Goal: Information Seeking & Learning: Learn about a topic

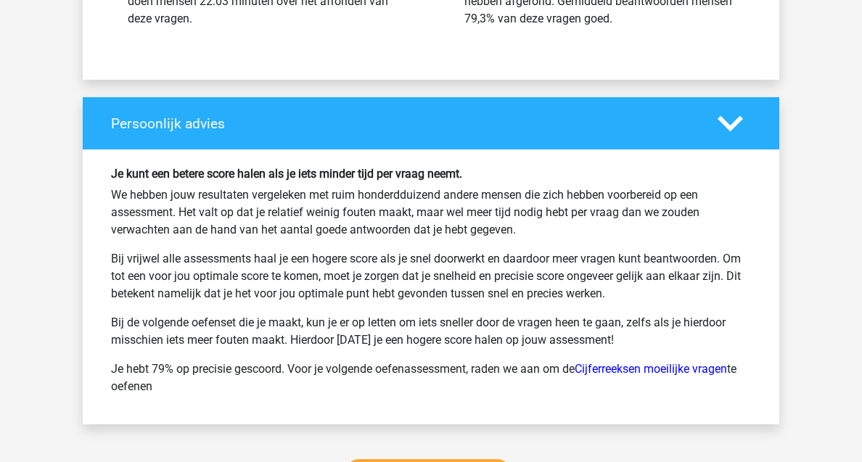
scroll to position [16731, 0]
click at [652, 371] on link "Cijferreeksen moeilijke vragen" at bounding box center [651, 369] width 152 height 14
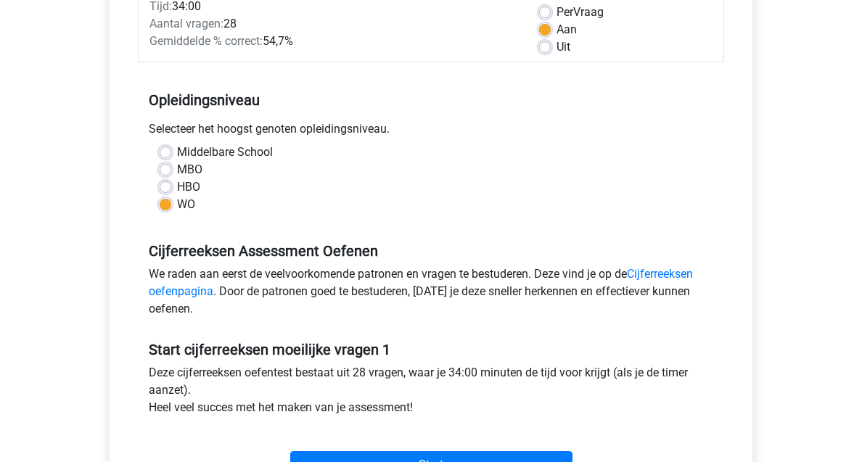
scroll to position [256, 0]
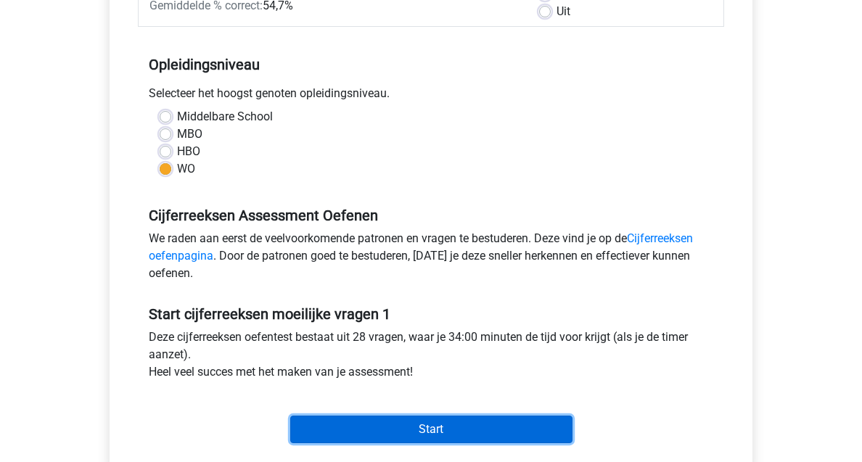
click at [417, 434] on input "Start" at bounding box center [431, 430] width 282 height 28
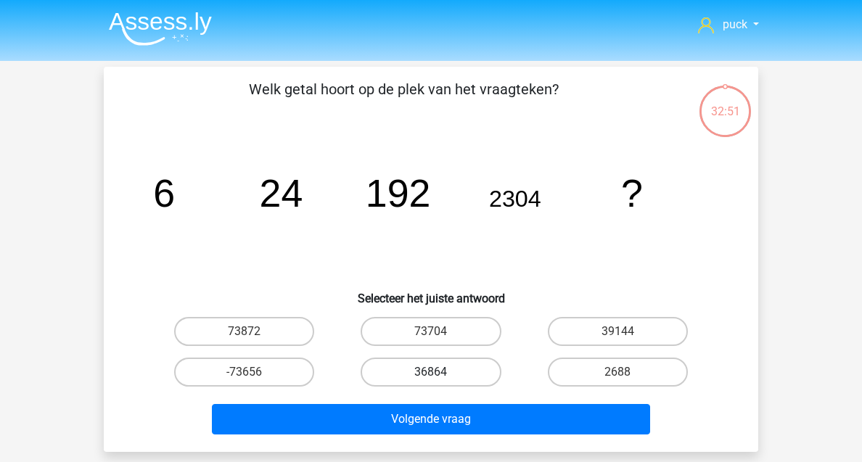
click at [425, 364] on label "36864" at bounding box center [431, 372] width 140 height 29
click at [431, 372] on input "36864" at bounding box center [435, 376] width 9 height 9
radio input "true"
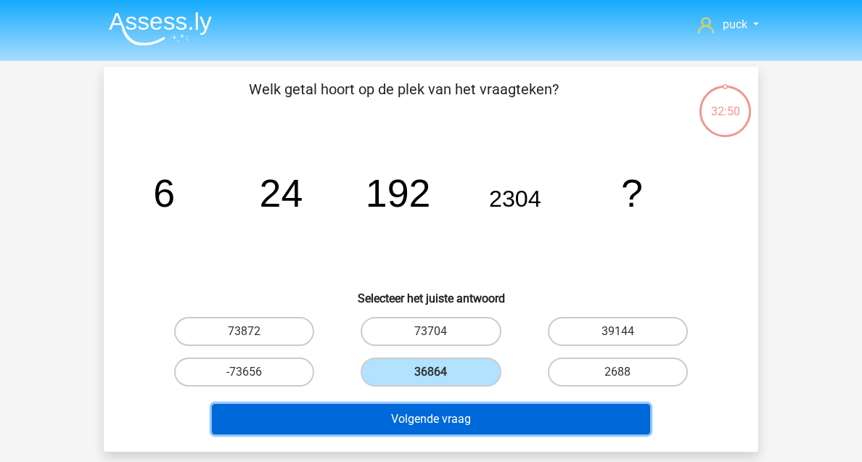
click at [443, 425] on button "Volgende vraag" at bounding box center [431, 419] width 439 height 30
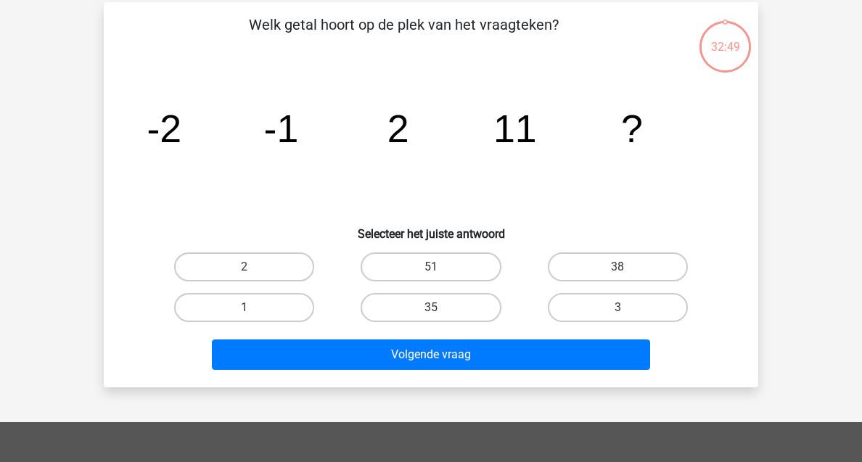
scroll to position [67, 0]
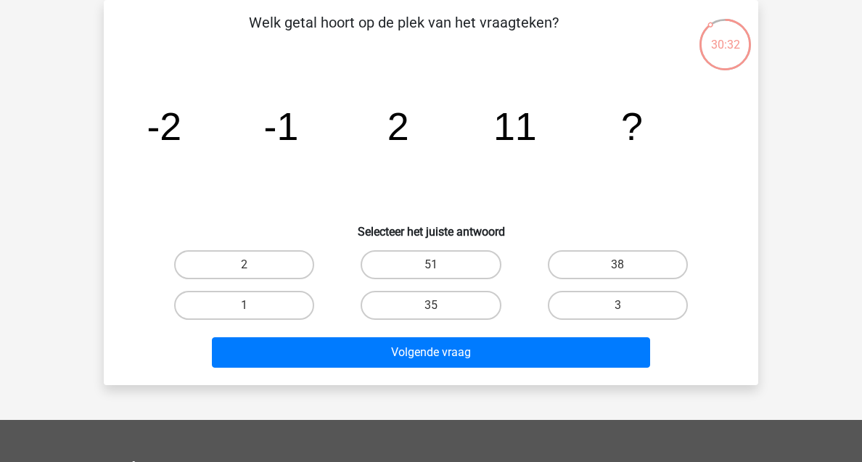
click at [620, 265] on input "38" at bounding box center [621, 269] width 9 height 9
radio input "true"
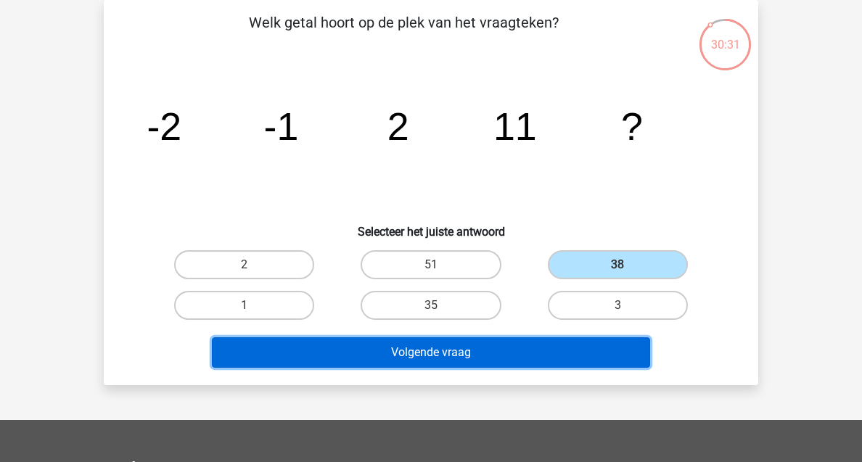
click at [475, 353] on button "Volgende vraag" at bounding box center [431, 352] width 439 height 30
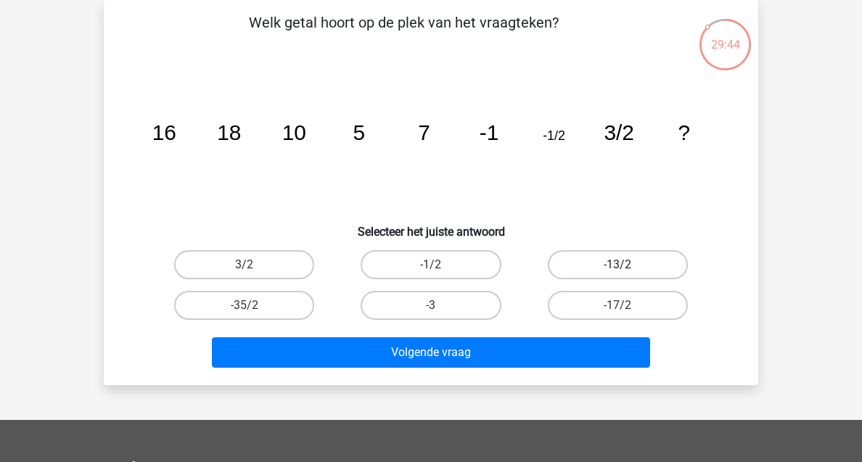
click at [635, 258] on label "-13/2" at bounding box center [618, 264] width 140 height 29
click at [627, 265] on input "-13/2" at bounding box center [621, 269] width 9 height 9
radio input "true"
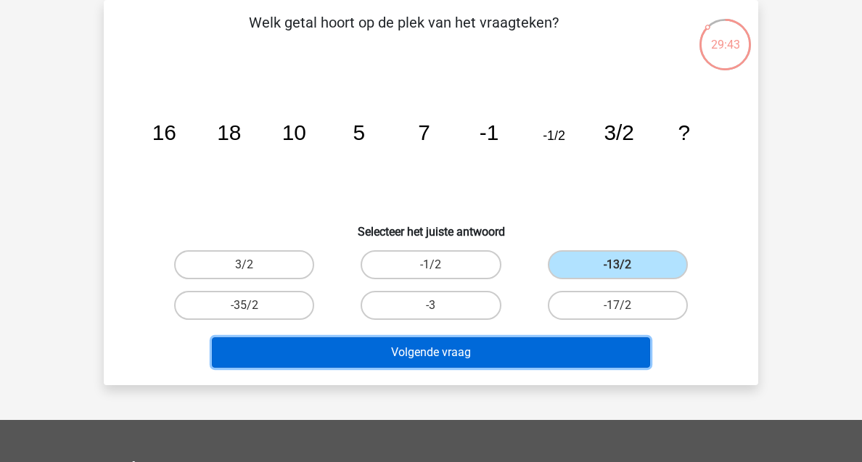
click at [483, 355] on button "Volgende vraag" at bounding box center [431, 352] width 439 height 30
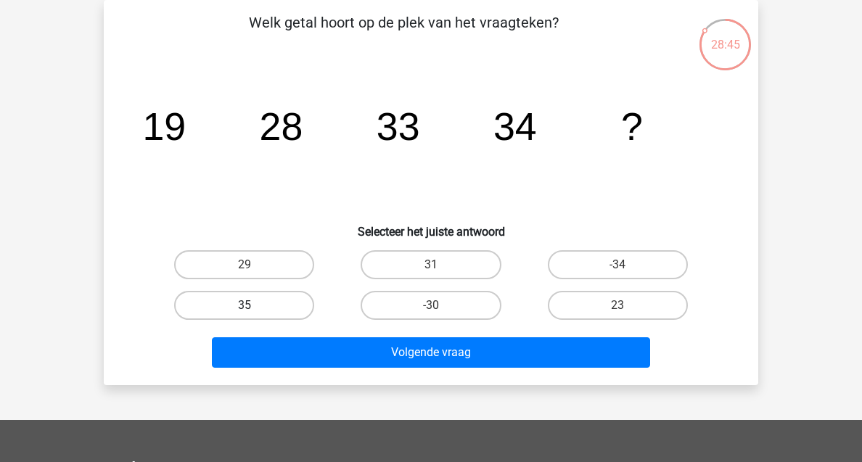
click at [265, 299] on label "35" at bounding box center [244, 305] width 140 height 29
click at [254, 305] on input "35" at bounding box center [248, 309] width 9 height 9
radio input "true"
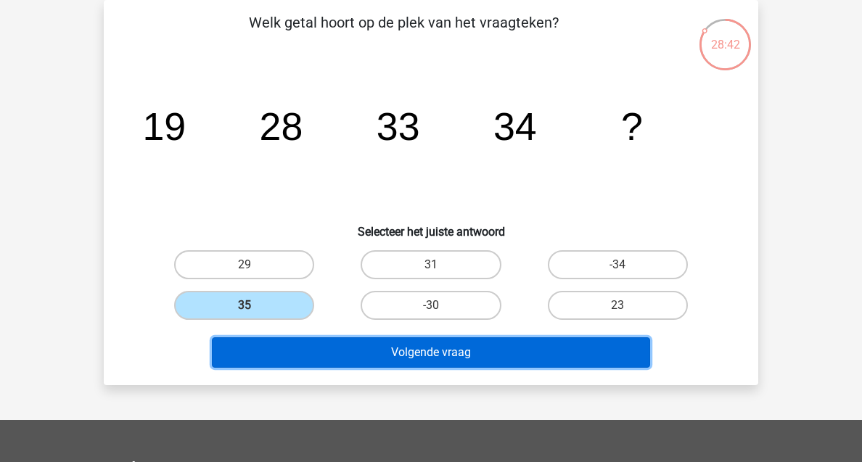
click at [352, 350] on button "Volgende vraag" at bounding box center [431, 352] width 439 height 30
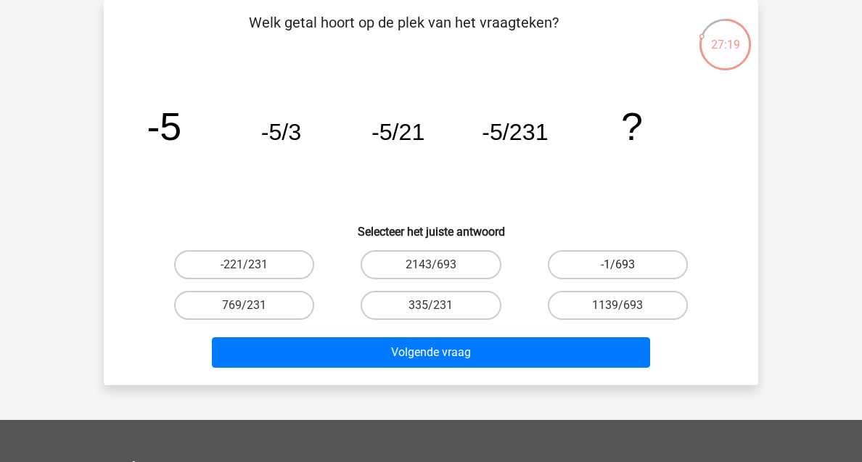
click at [603, 271] on label "-1/693" at bounding box center [618, 264] width 140 height 29
click at [617, 271] on input "-1/693" at bounding box center [621, 269] width 9 height 9
radio input "true"
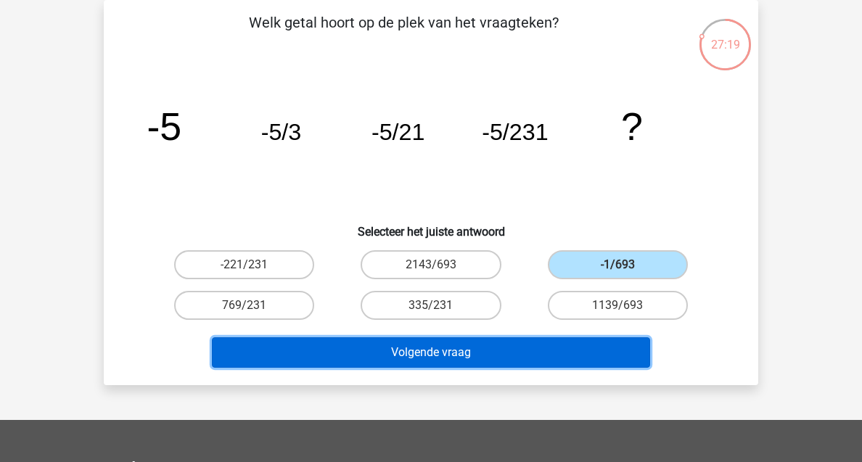
click at [536, 351] on button "Volgende vraag" at bounding box center [431, 352] width 439 height 30
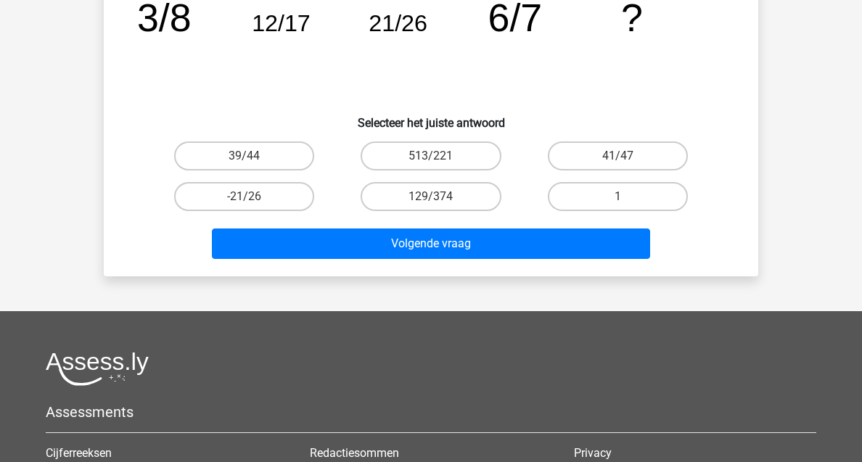
scroll to position [173, 0]
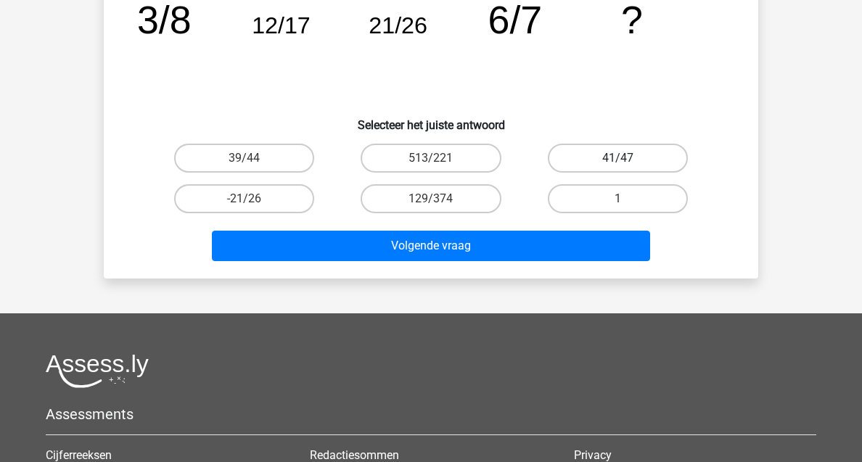
click at [592, 160] on label "41/47" at bounding box center [618, 158] width 140 height 29
click at [617, 160] on input "41/47" at bounding box center [621, 162] width 9 height 9
radio input "true"
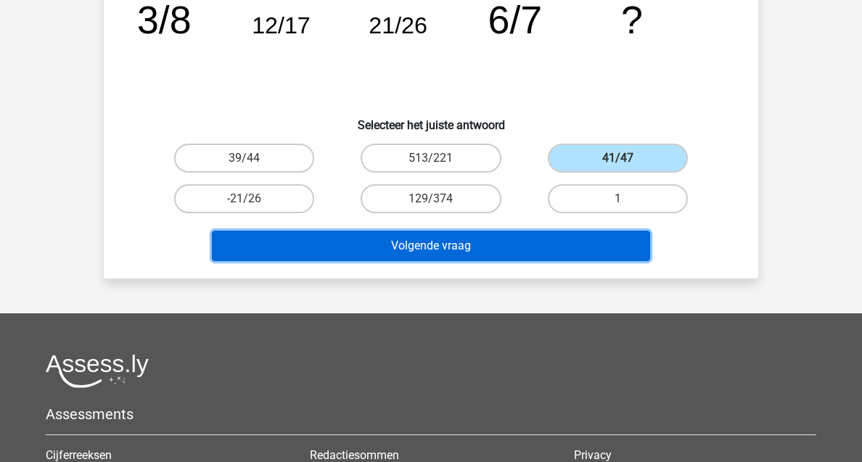
click at [549, 242] on button "Volgende vraag" at bounding box center [431, 246] width 439 height 30
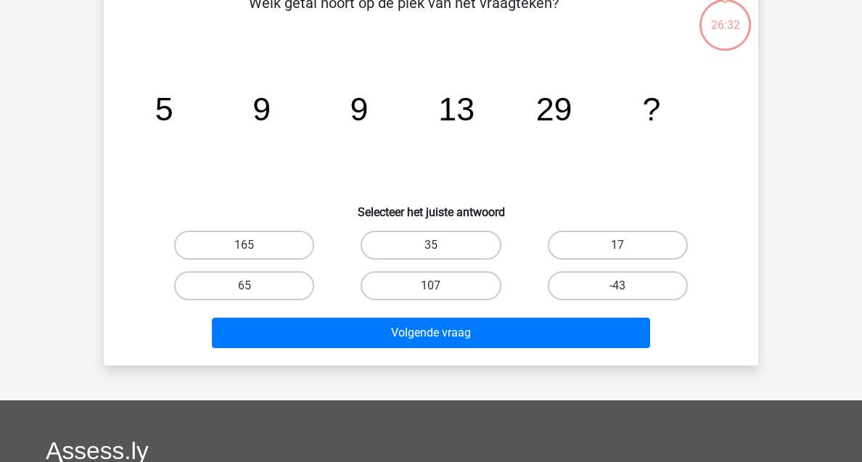
scroll to position [67, 0]
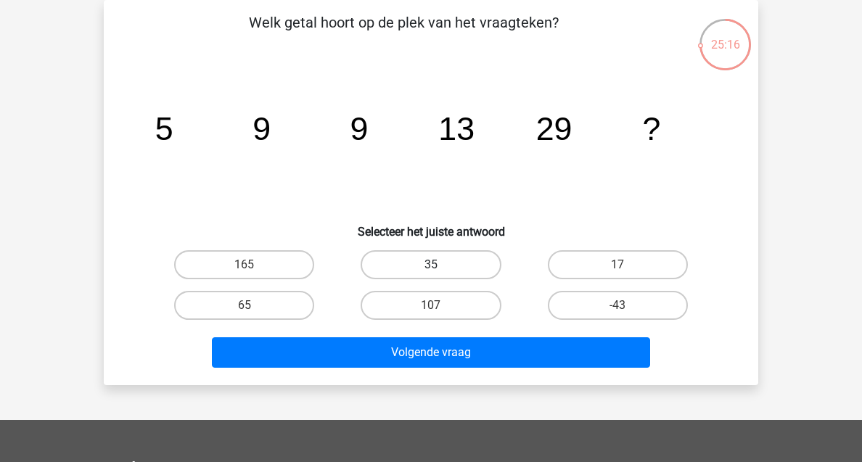
click at [490, 266] on label "35" at bounding box center [431, 264] width 140 height 29
click at [440, 266] on input "35" at bounding box center [435, 269] width 9 height 9
radio input "true"
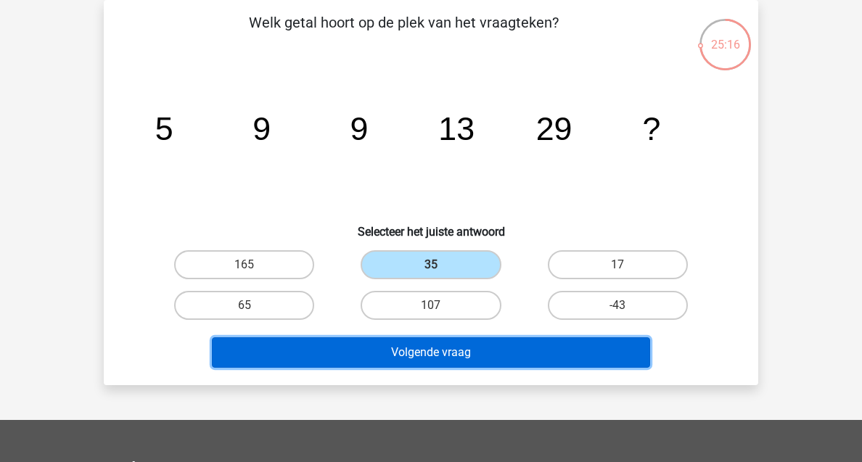
click at [490, 355] on button "Volgende vraag" at bounding box center [431, 352] width 439 height 30
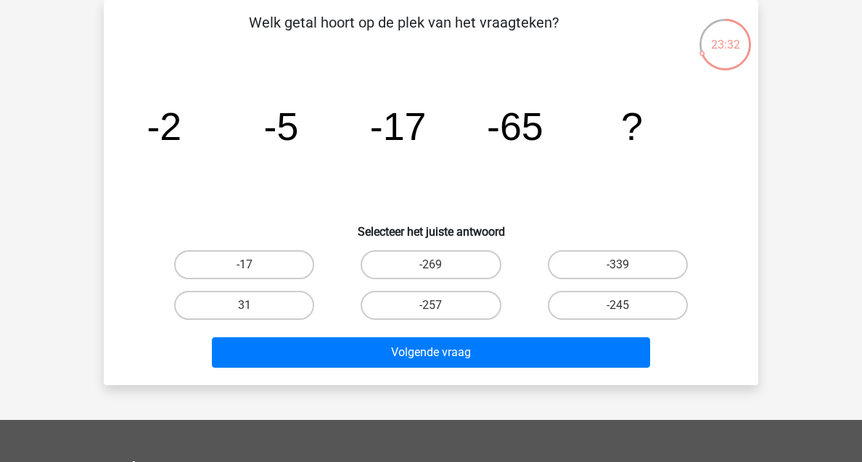
click at [439, 305] on input "-257" at bounding box center [435, 309] width 9 height 9
radio input "true"
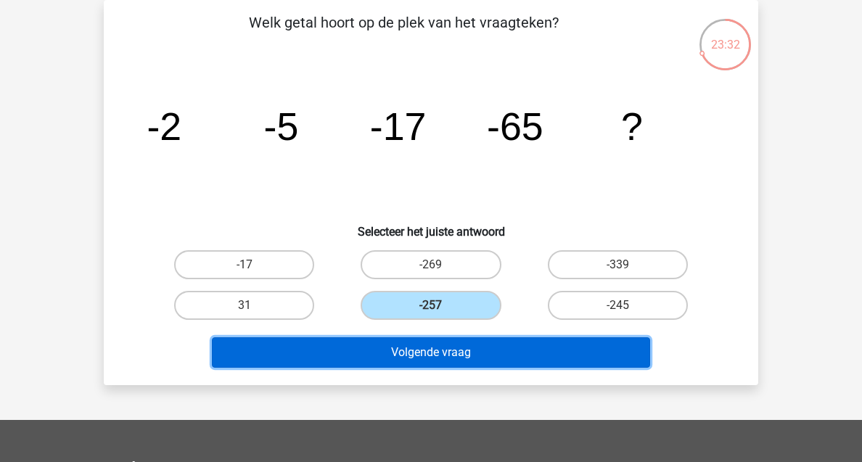
click at [434, 359] on button "Volgende vraag" at bounding box center [431, 352] width 439 height 30
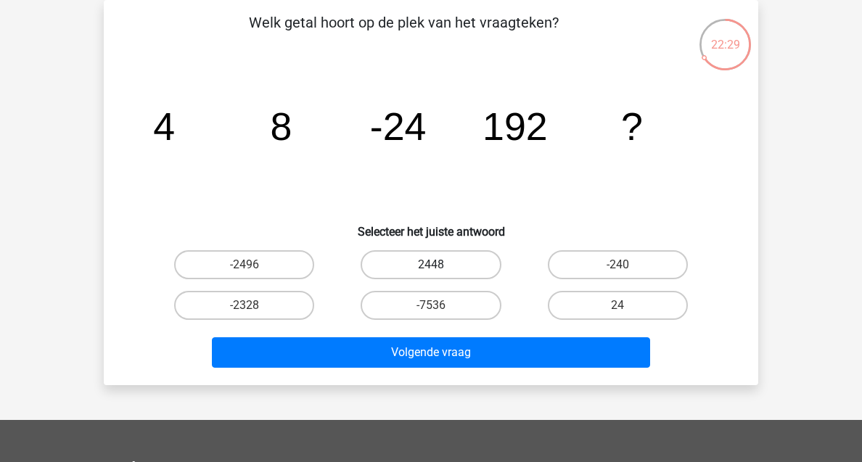
click at [434, 261] on label "2448" at bounding box center [431, 264] width 140 height 29
click at [434, 265] on input "2448" at bounding box center [435, 269] width 9 height 9
radio input "true"
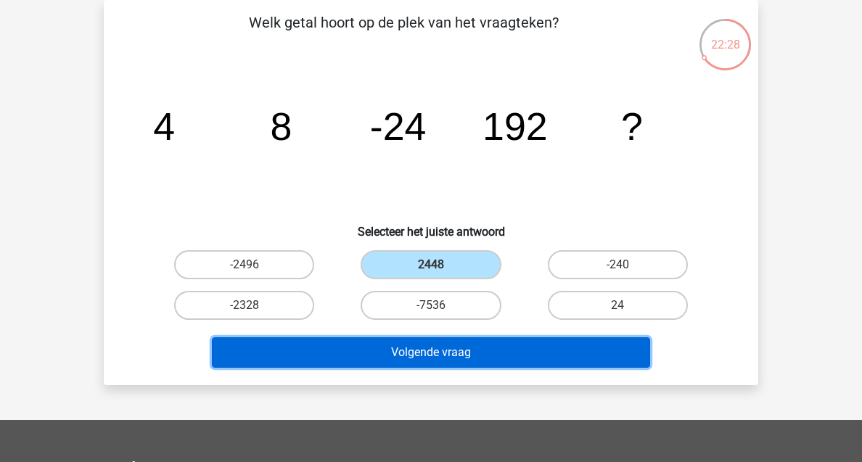
click at [446, 357] on button "Volgende vraag" at bounding box center [431, 352] width 439 height 30
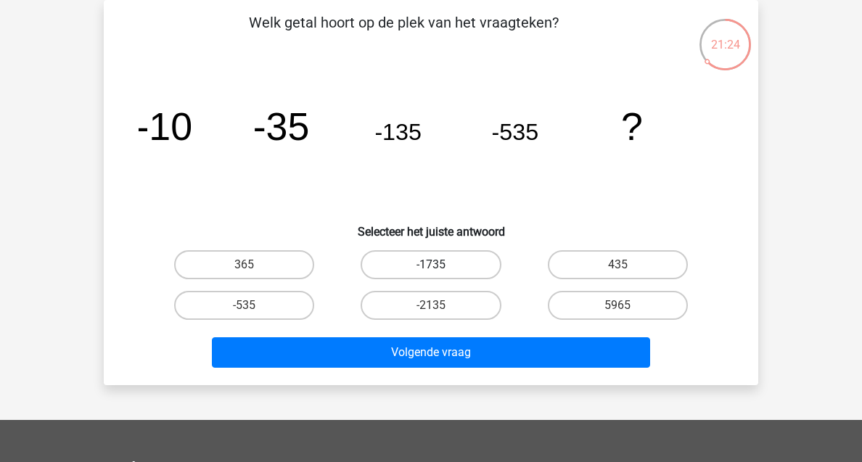
click at [392, 266] on label "-1735" at bounding box center [431, 264] width 140 height 29
click at [431, 266] on input "-1735" at bounding box center [435, 269] width 9 height 9
radio input "true"
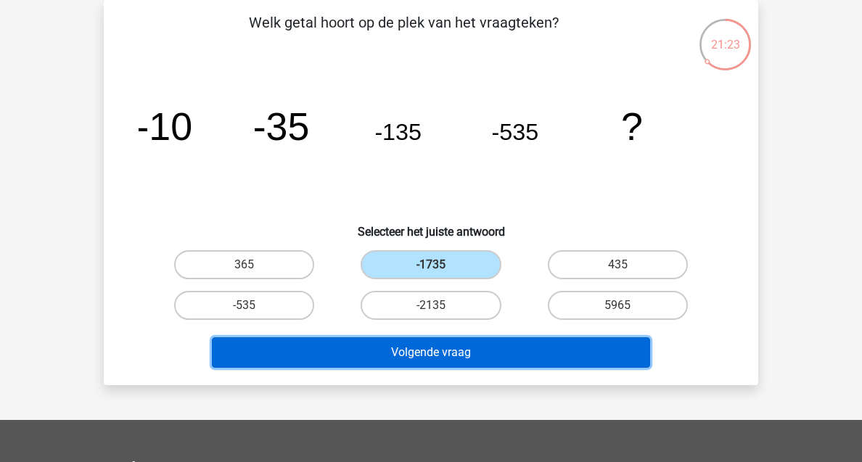
click at [400, 347] on button "Volgende vraag" at bounding box center [431, 352] width 439 height 30
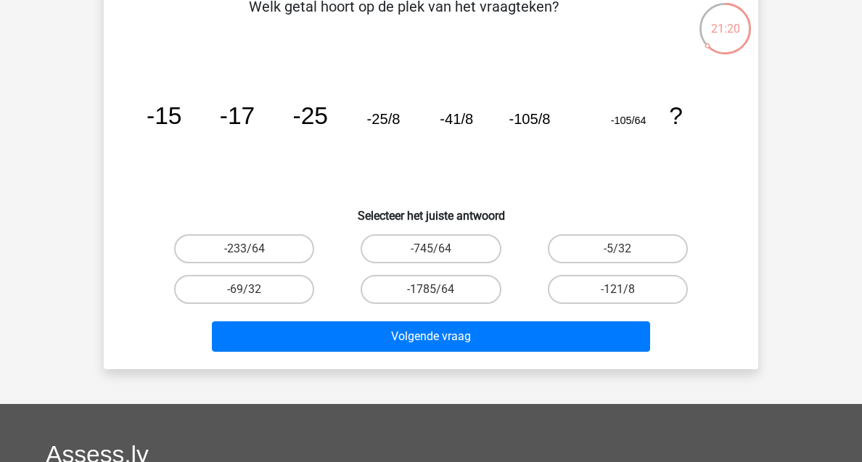
scroll to position [84, 0]
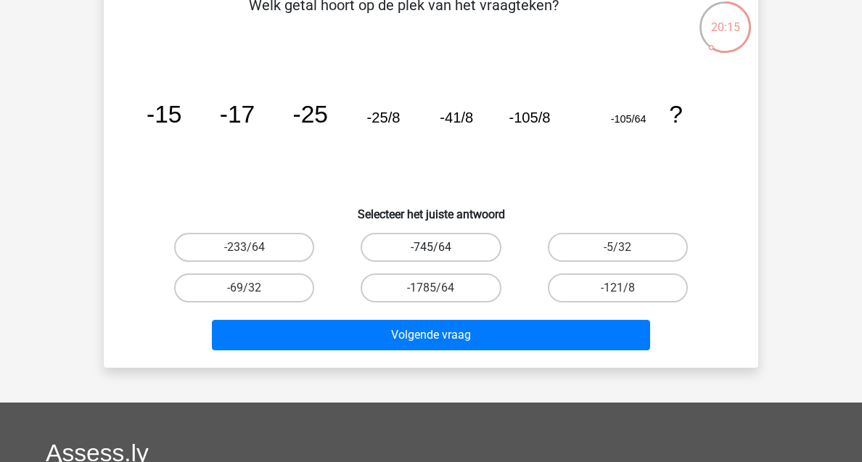
click at [382, 251] on label "-745/64" at bounding box center [431, 247] width 140 height 29
click at [431, 251] on input "-745/64" at bounding box center [435, 251] width 9 height 9
radio input "true"
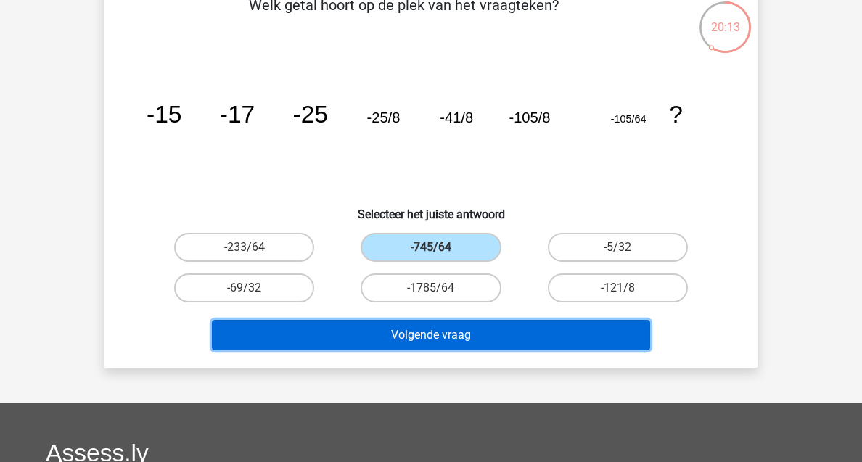
click at [411, 324] on button "Volgende vraag" at bounding box center [431, 335] width 439 height 30
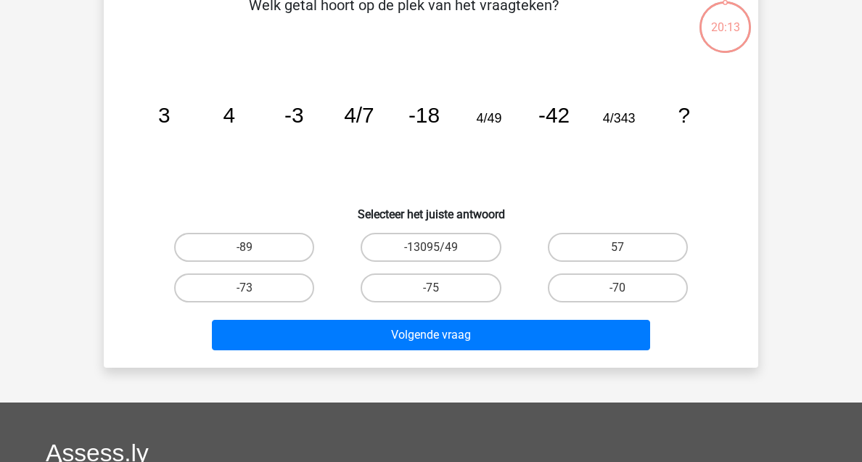
scroll to position [67, 0]
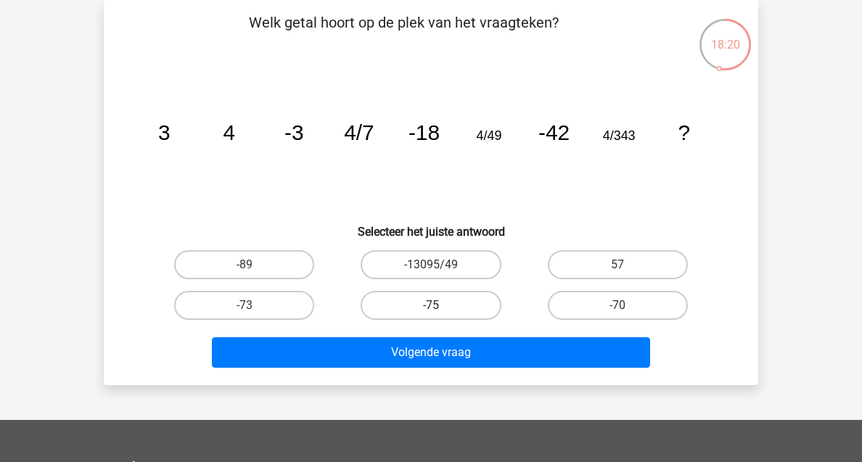
click at [405, 311] on label "-75" at bounding box center [431, 305] width 140 height 29
click at [431, 311] on input "-75" at bounding box center [435, 309] width 9 height 9
radio input "true"
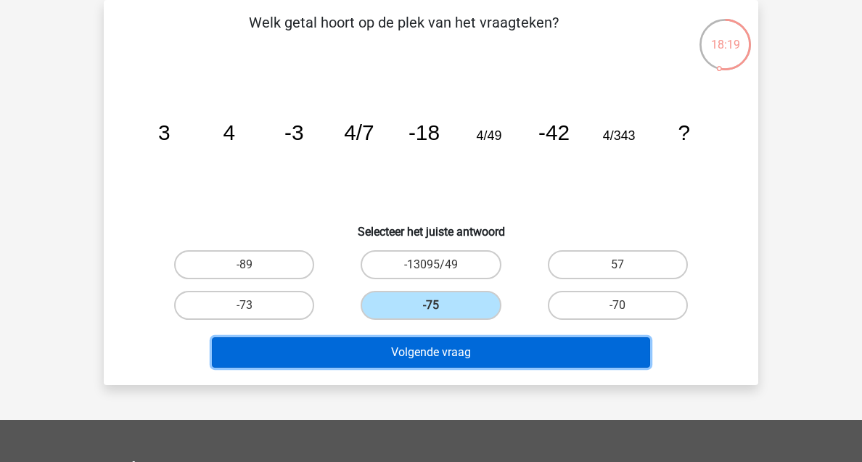
click at [424, 353] on button "Volgende vraag" at bounding box center [431, 352] width 439 height 30
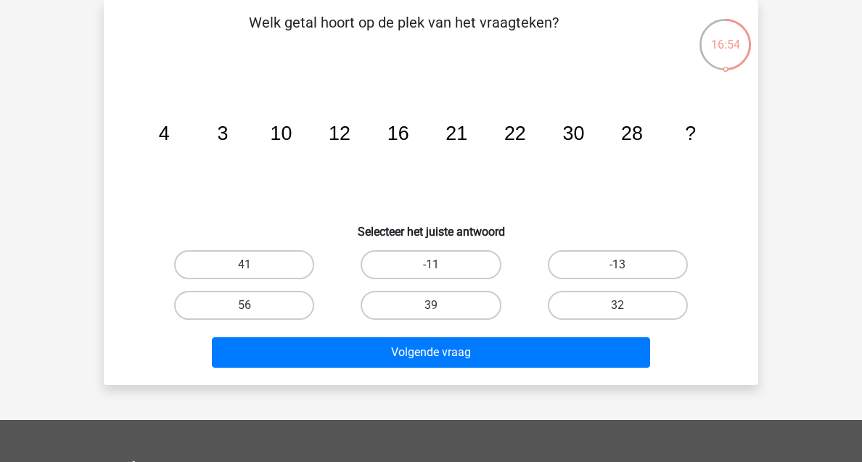
click at [437, 310] on input "39" at bounding box center [435, 309] width 9 height 9
radio input "true"
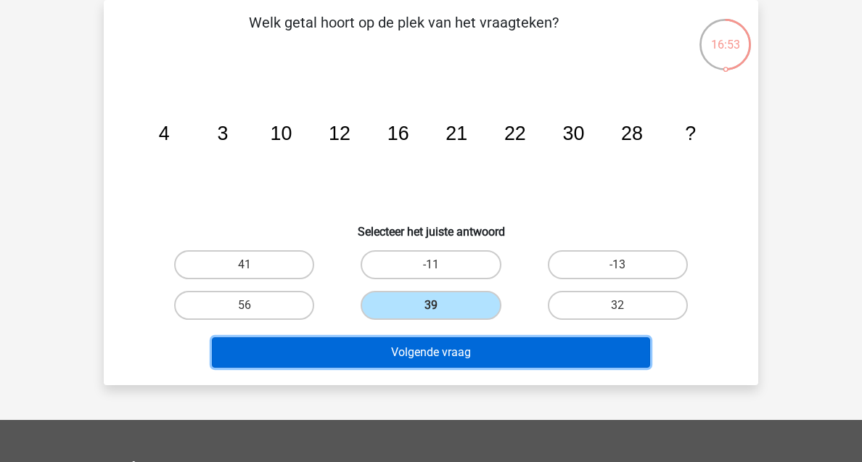
click at [440, 347] on button "Volgende vraag" at bounding box center [431, 352] width 439 height 30
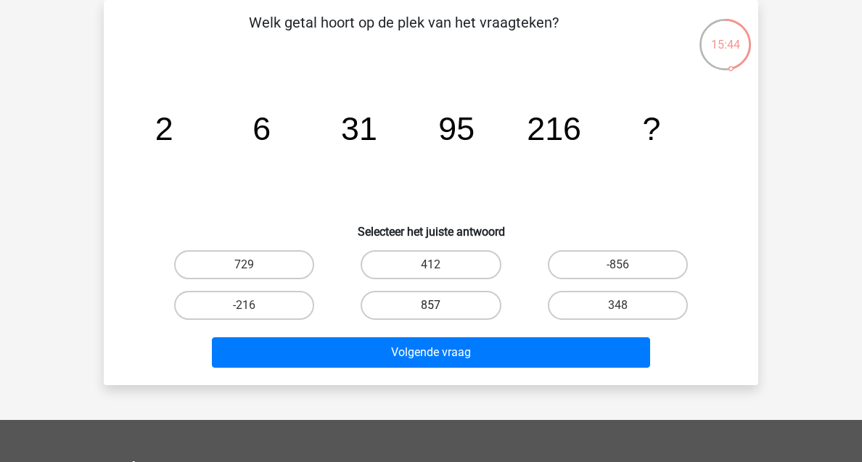
click at [425, 312] on label "857" at bounding box center [431, 305] width 140 height 29
click at [431, 312] on input "857" at bounding box center [435, 309] width 9 height 9
radio input "true"
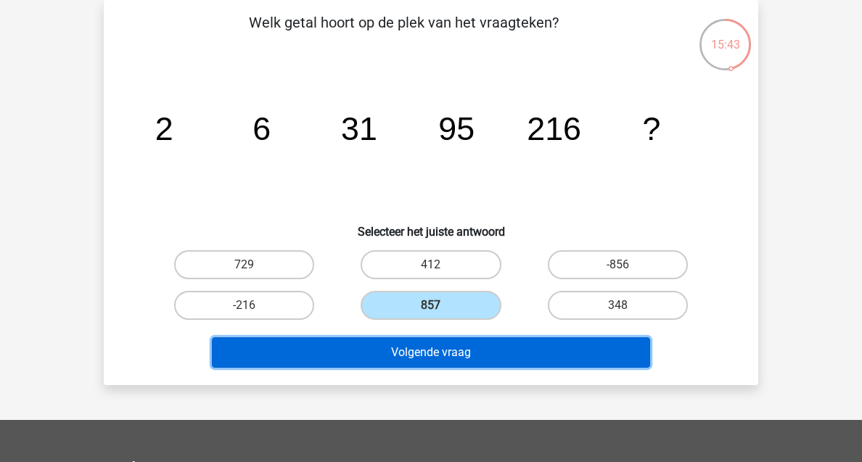
click at [435, 355] on button "Volgende vraag" at bounding box center [431, 352] width 439 height 30
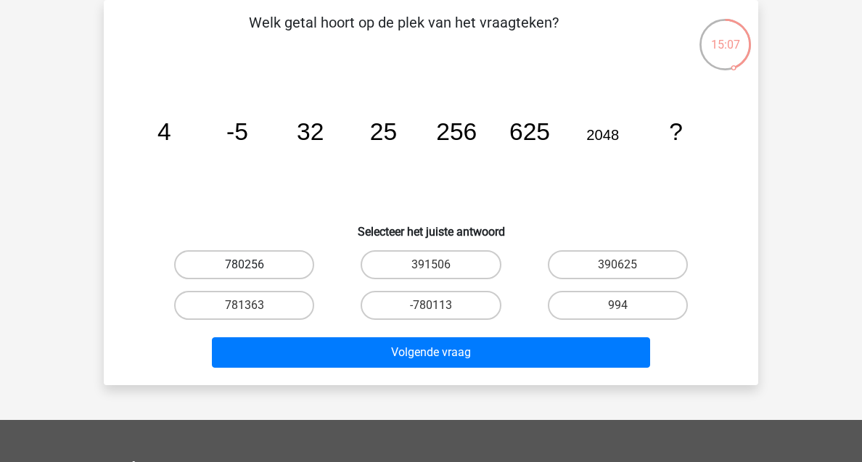
click at [286, 266] on label "780256" at bounding box center [244, 264] width 140 height 29
click at [254, 266] on input "780256" at bounding box center [248, 269] width 9 height 9
radio input "true"
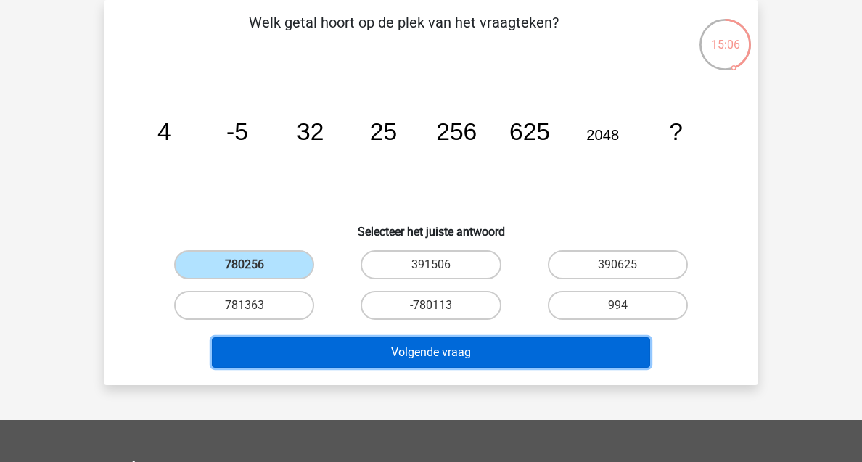
click at [384, 355] on button "Volgende vraag" at bounding box center [431, 352] width 439 height 30
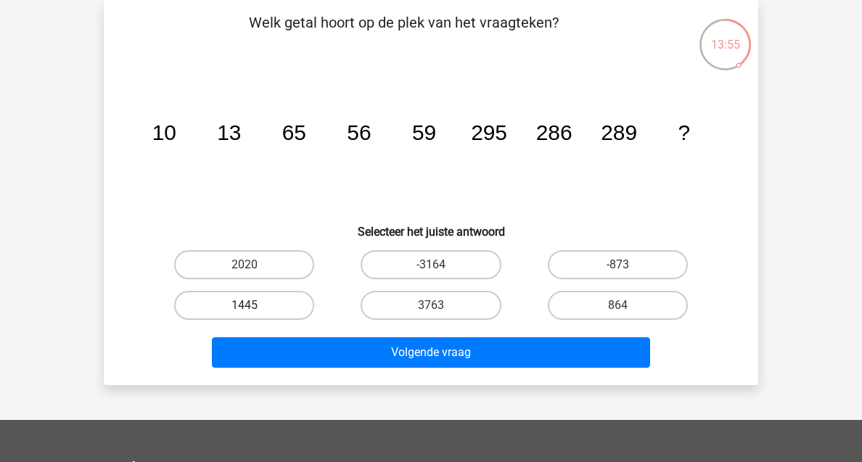
click at [273, 298] on label "1445" at bounding box center [244, 305] width 140 height 29
click at [254, 305] on input "1445" at bounding box center [248, 309] width 9 height 9
radio input "true"
click at [384, 334] on div "Volgende vraag" at bounding box center [431, 350] width 608 height 48
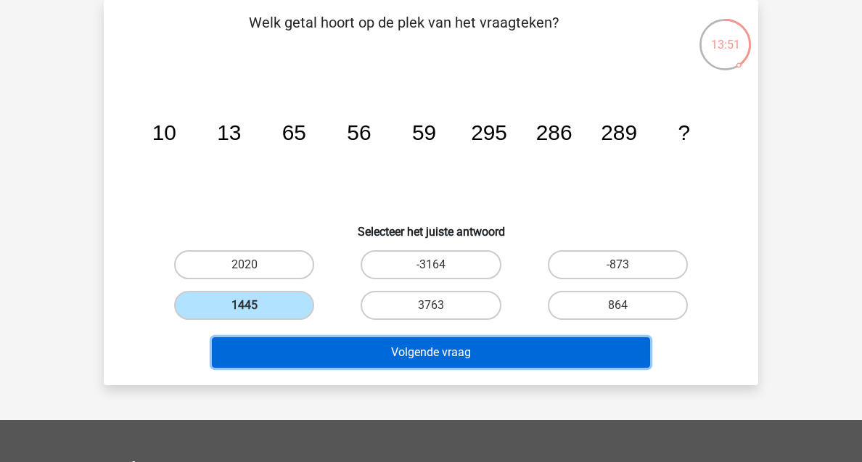
click at [387, 346] on button "Volgende vraag" at bounding box center [431, 352] width 439 height 30
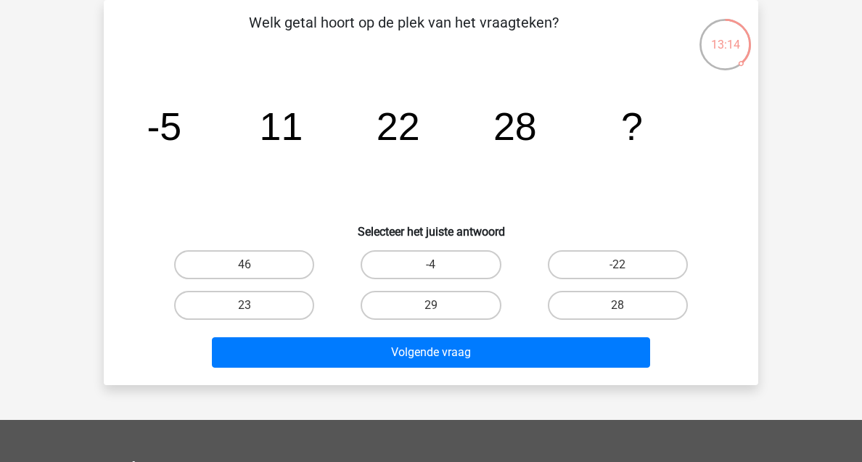
click at [439, 307] on input "29" at bounding box center [435, 309] width 9 height 9
radio input "true"
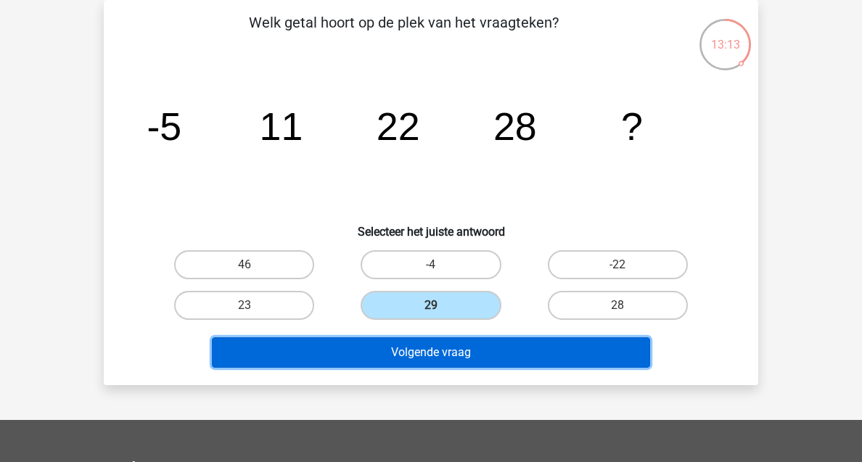
click at [450, 343] on button "Volgende vraag" at bounding box center [431, 352] width 439 height 30
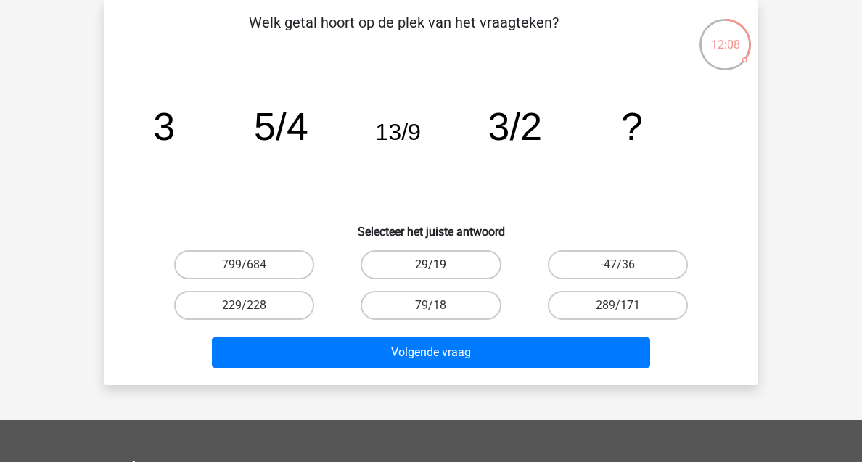
click at [397, 256] on label "29/19" at bounding box center [431, 264] width 140 height 29
click at [431, 265] on input "29/19" at bounding box center [435, 269] width 9 height 9
radio input "true"
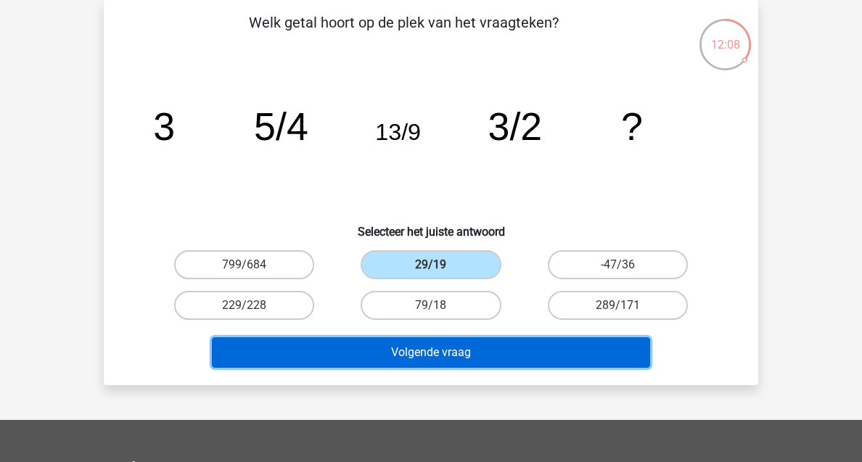
click at [413, 359] on button "Volgende vraag" at bounding box center [431, 352] width 439 height 30
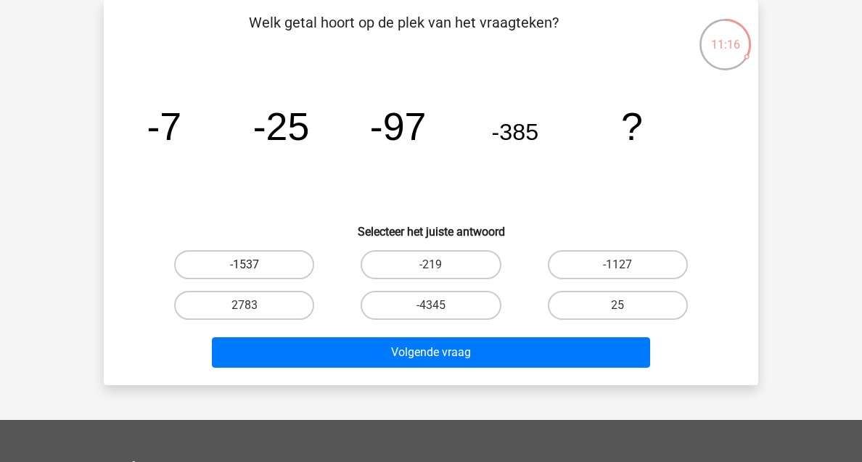
click at [272, 263] on label "-1537" at bounding box center [244, 264] width 140 height 29
click at [254, 265] on input "-1537" at bounding box center [248, 269] width 9 height 9
radio input "true"
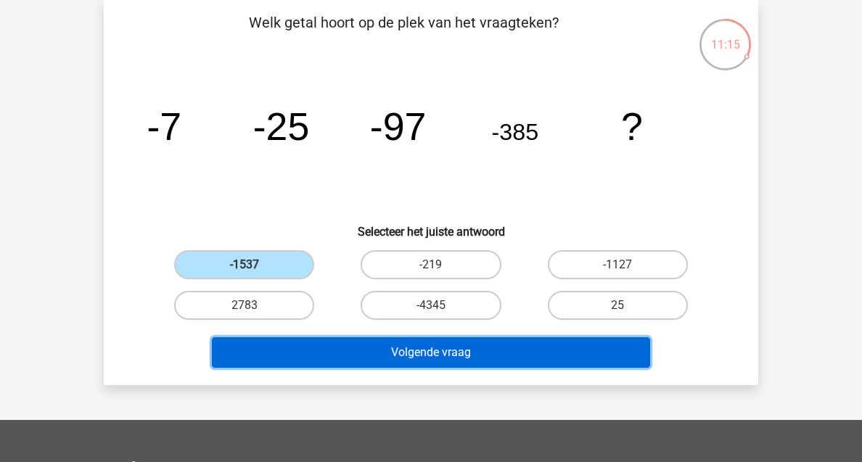
click at [349, 349] on button "Volgende vraag" at bounding box center [431, 352] width 439 height 30
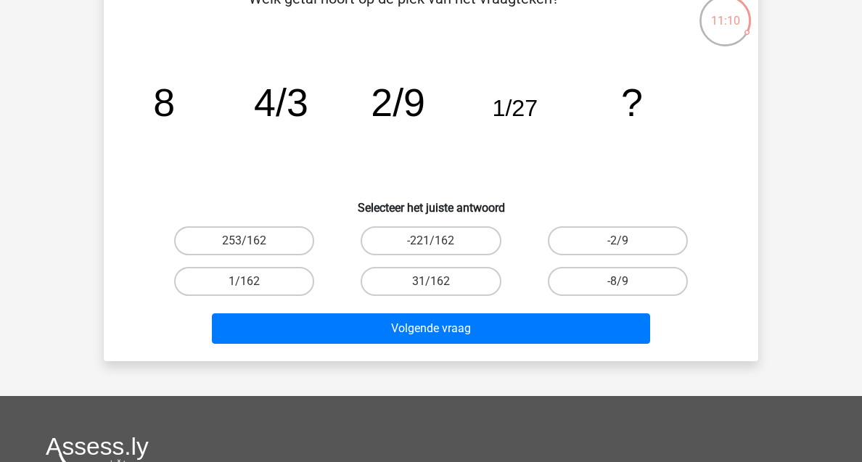
scroll to position [96, 0]
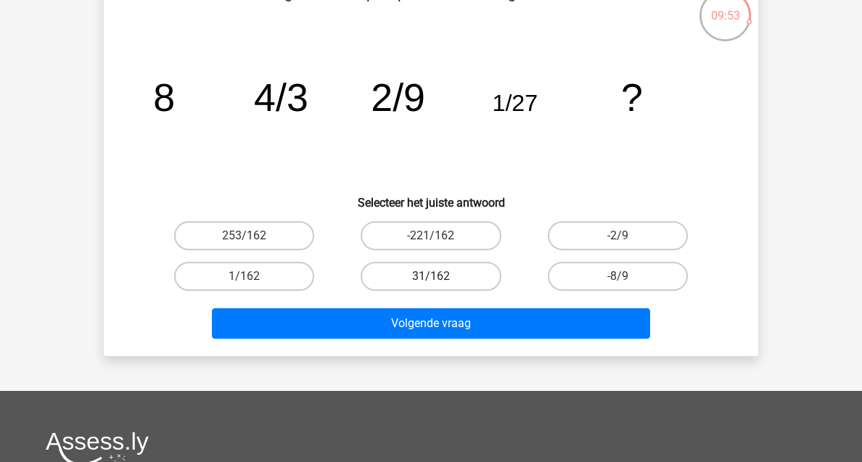
click at [427, 276] on label "31/162" at bounding box center [431, 276] width 140 height 29
click at [431, 276] on input "31/162" at bounding box center [435, 280] width 9 height 9
radio input "true"
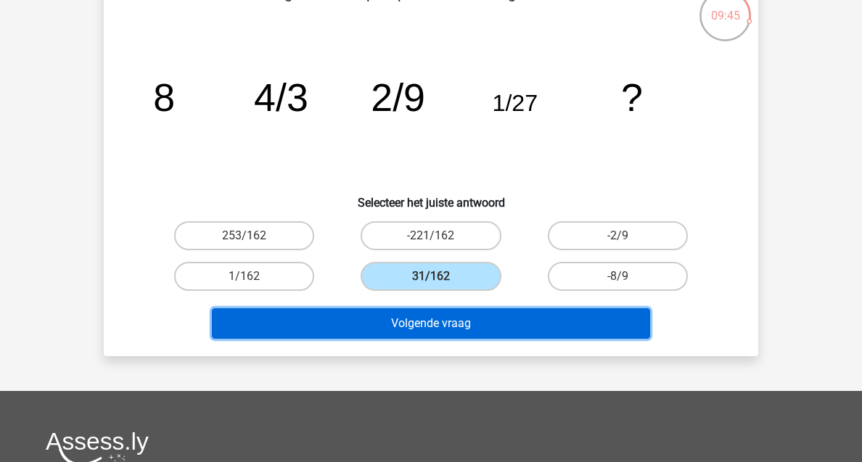
click at [437, 334] on button "Volgende vraag" at bounding box center [431, 323] width 439 height 30
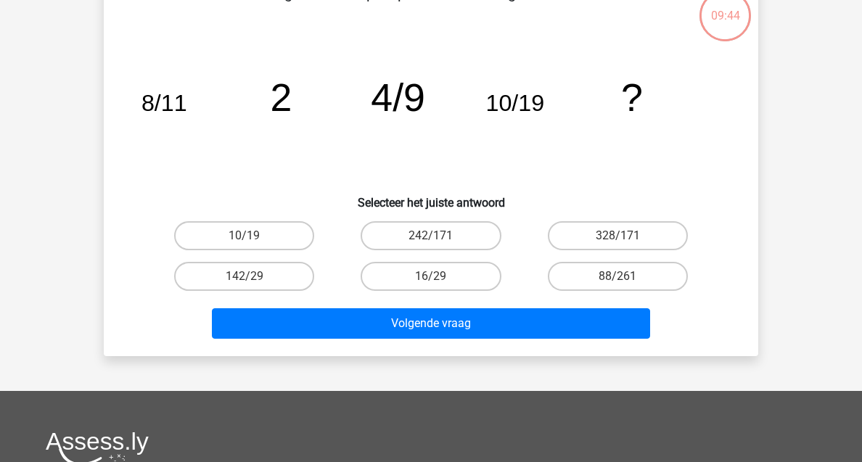
scroll to position [67, 0]
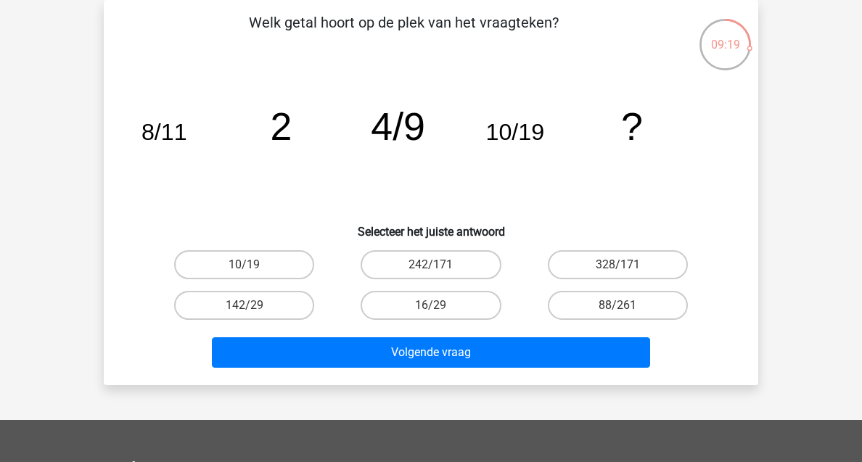
click at [431, 306] on input "16/29" at bounding box center [435, 309] width 9 height 9
radio input "true"
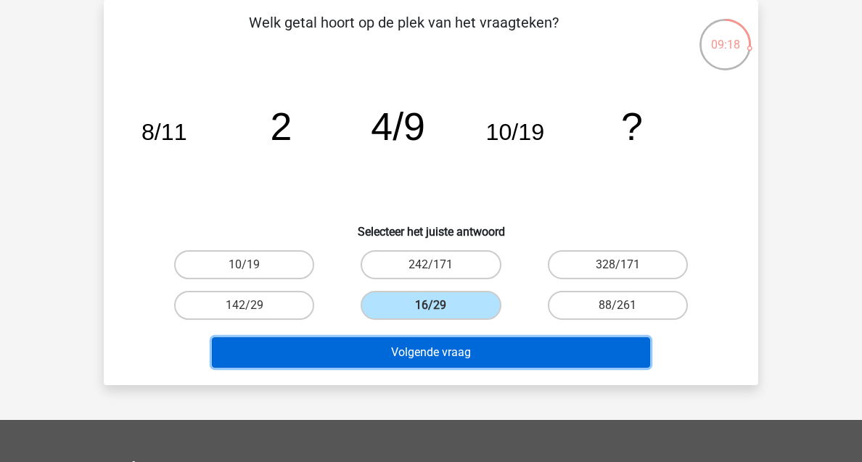
click at [425, 339] on button "Volgende vraag" at bounding box center [431, 352] width 439 height 30
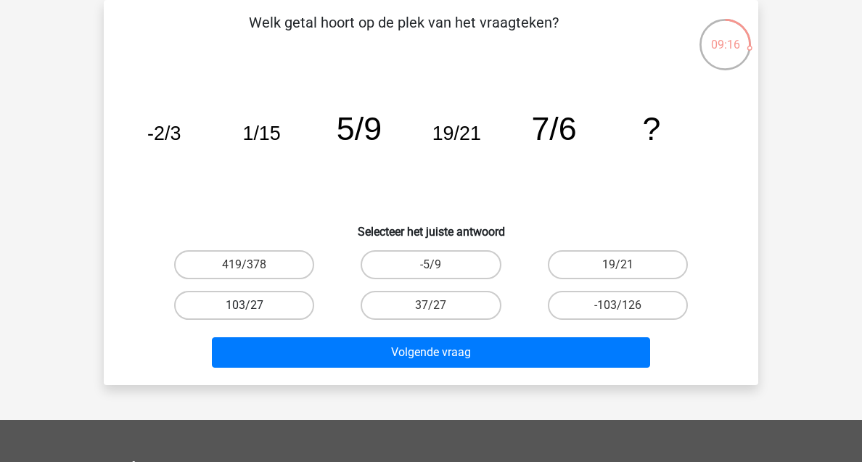
click at [289, 309] on label "103/27" at bounding box center [244, 305] width 140 height 29
click at [254, 309] on input "103/27" at bounding box center [248, 309] width 9 height 9
radio input "true"
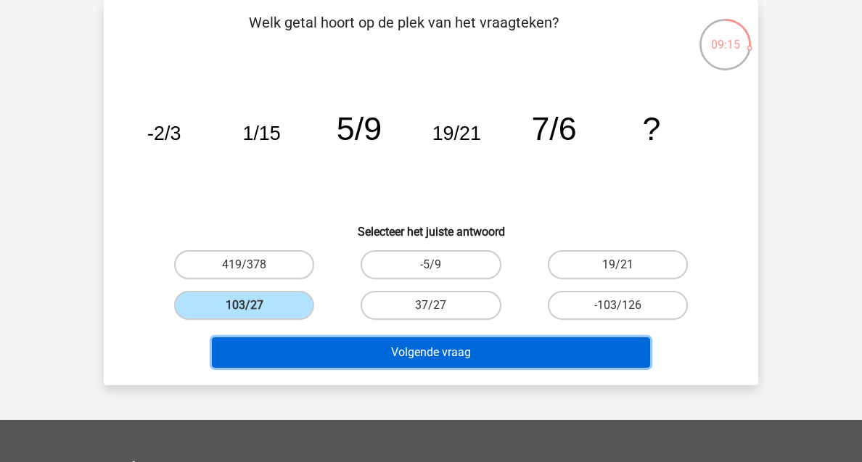
click at [371, 354] on button "Volgende vraag" at bounding box center [431, 352] width 439 height 30
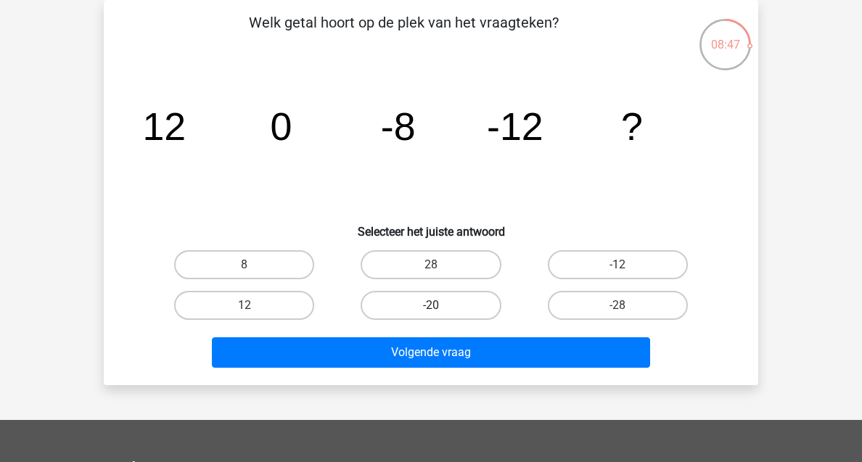
click at [411, 310] on label "-20" at bounding box center [431, 305] width 140 height 29
click at [431, 310] on input "-20" at bounding box center [435, 309] width 9 height 9
radio input "true"
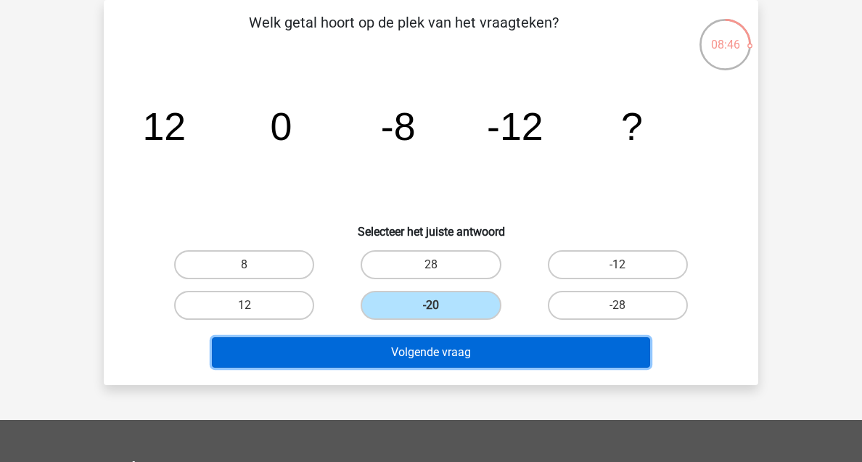
click at [426, 351] on button "Volgende vraag" at bounding box center [431, 352] width 439 height 30
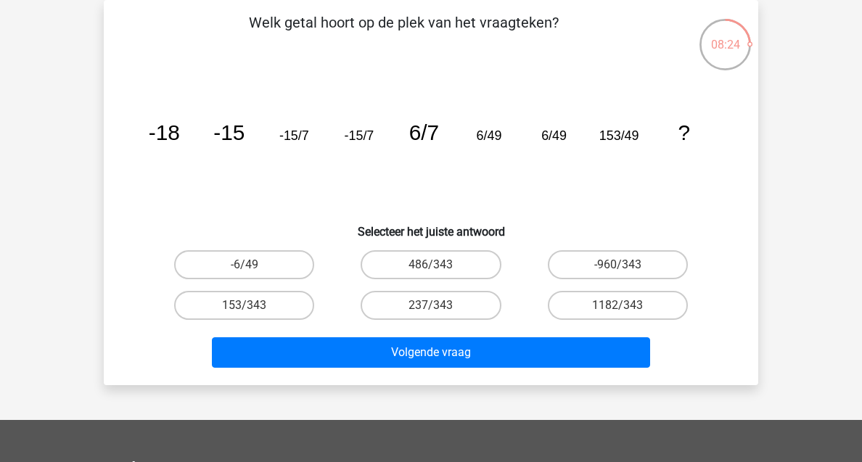
click at [252, 307] on input "153/343" at bounding box center [248, 309] width 9 height 9
radio input "true"
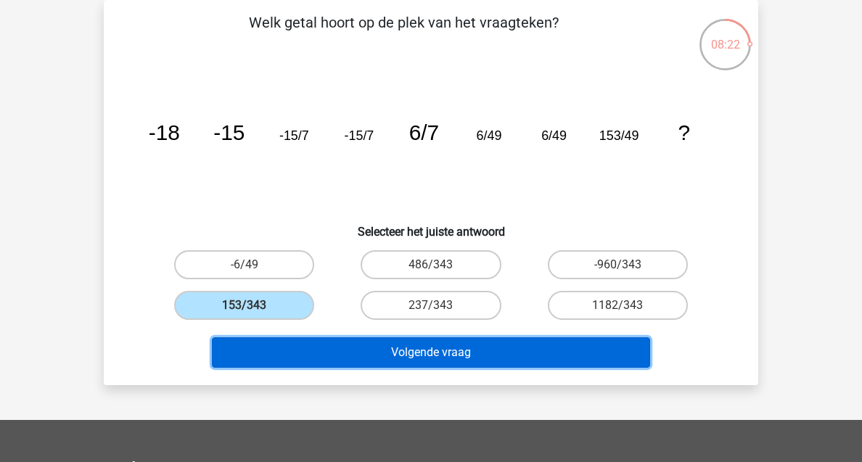
click at [345, 358] on button "Volgende vraag" at bounding box center [431, 352] width 439 height 30
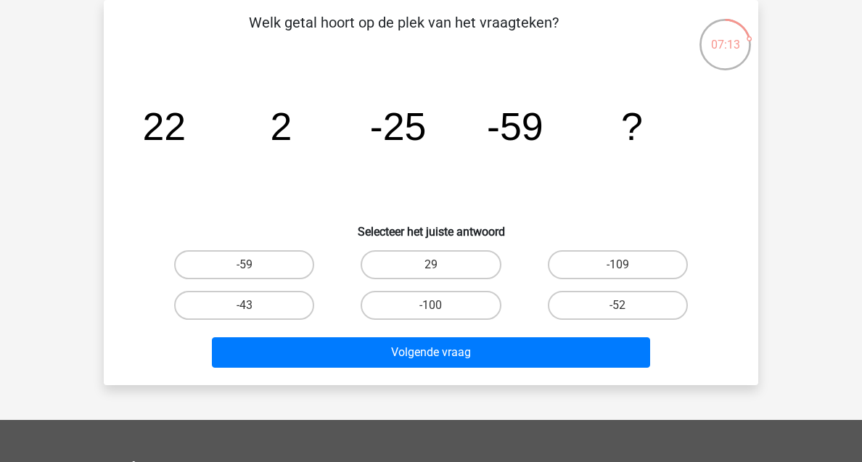
click at [245, 271] on input "-59" at bounding box center [248, 269] width 9 height 9
radio input "true"
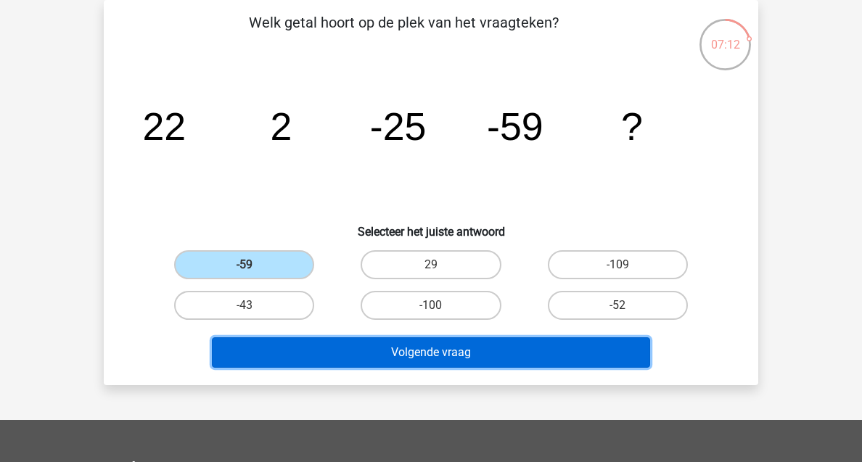
click at [347, 349] on button "Volgende vraag" at bounding box center [431, 352] width 439 height 30
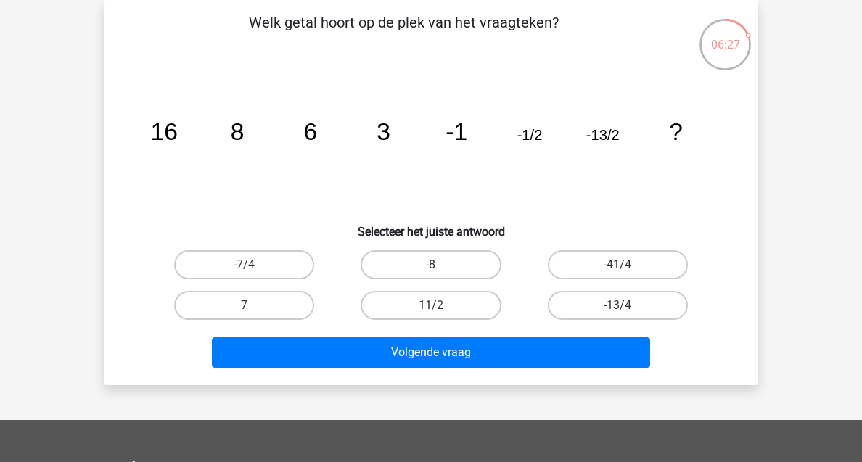
click at [418, 271] on label "-8" at bounding box center [431, 264] width 140 height 29
click at [431, 271] on input "-8" at bounding box center [435, 269] width 9 height 9
radio input "true"
click at [421, 324] on div "11/2" at bounding box center [430, 305] width 186 height 41
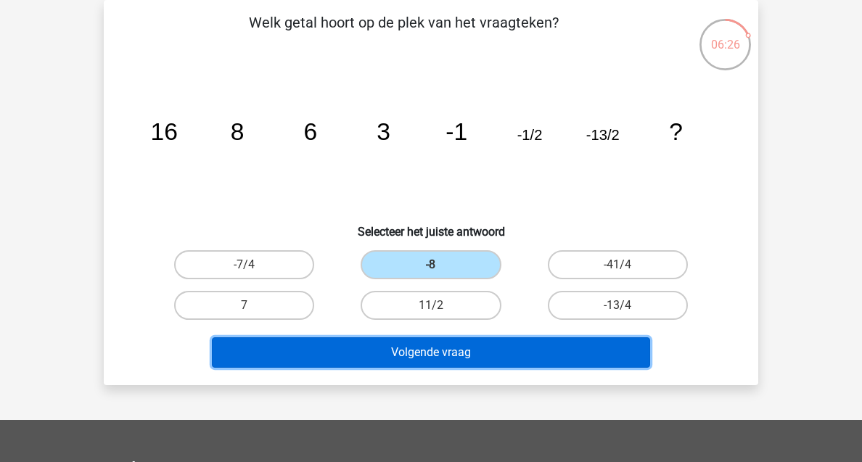
click at [419, 340] on button "Volgende vraag" at bounding box center [431, 352] width 439 height 30
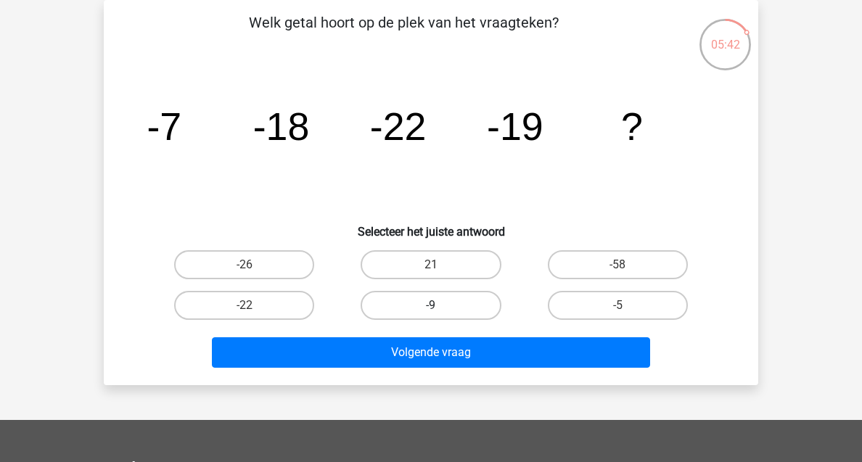
click at [368, 300] on label "-9" at bounding box center [431, 305] width 140 height 29
click at [431, 305] on input "-9" at bounding box center [435, 309] width 9 height 9
radio input "true"
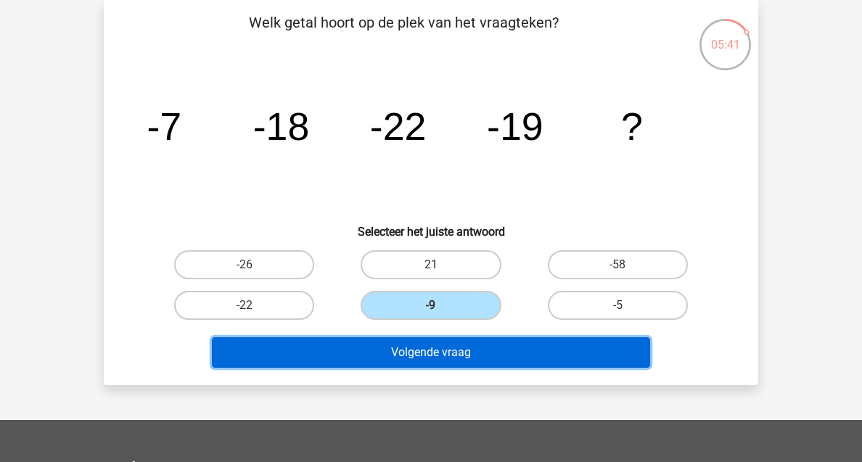
click at [398, 350] on button "Volgende vraag" at bounding box center [431, 352] width 439 height 30
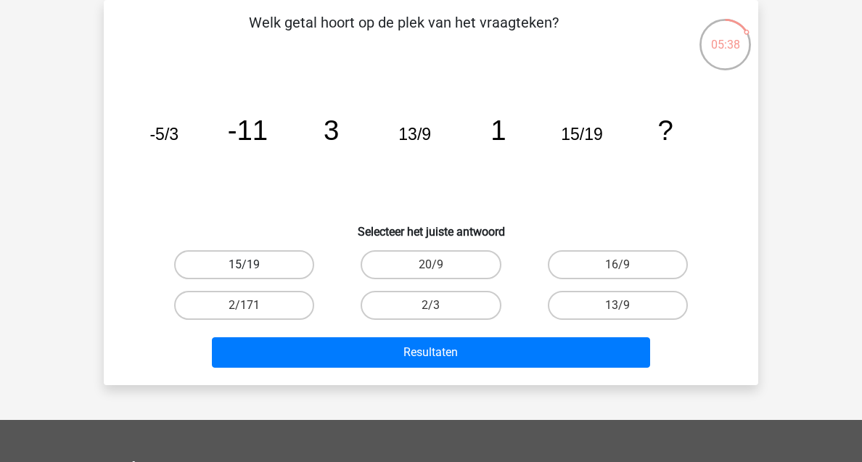
click at [226, 268] on label "15/19" at bounding box center [244, 264] width 140 height 29
click at [244, 268] on input "15/19" at bounding box center [248, 269] width 9 height 9
radio input "true"
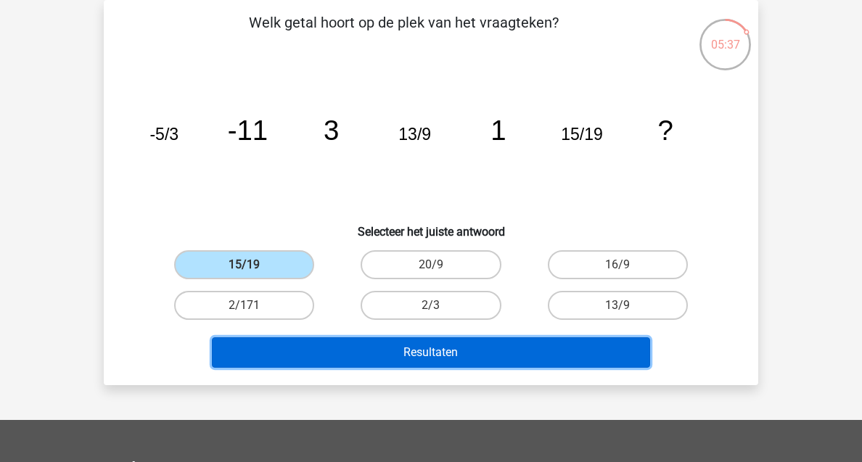
click at [376, 347] on button "Resultaten" at bounding box center [431, 352] width 439 height 30
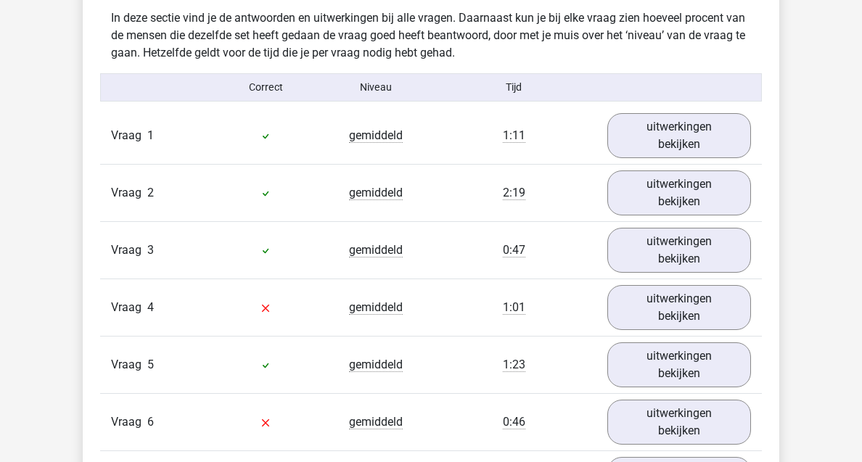
scroll to position [876, 0]
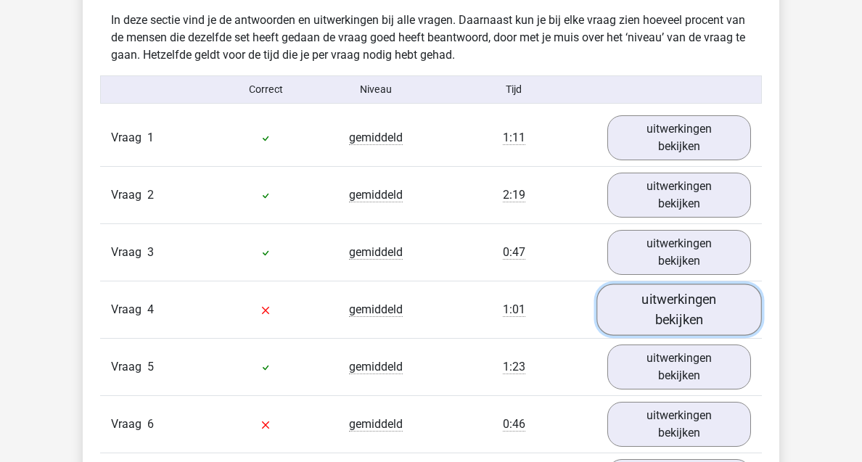
click at [638, 289] on link "uitwerkingen bekijken" at bounding box center [678, 310] width 165 height 52
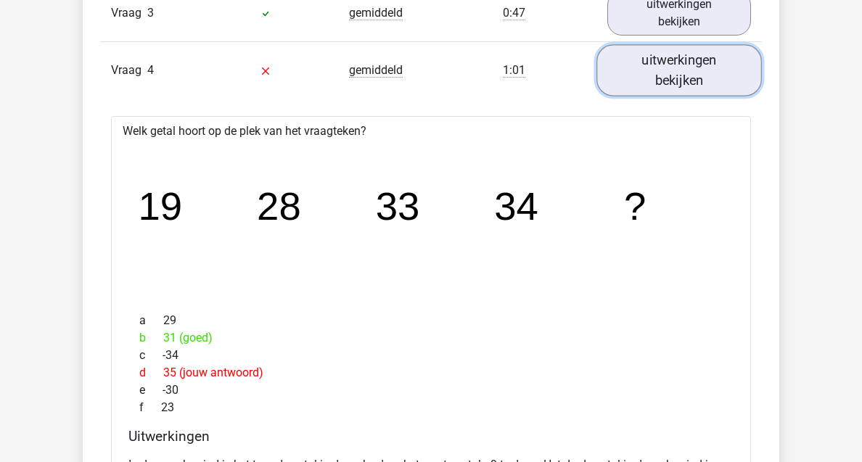
scroll to position [1107, 0]
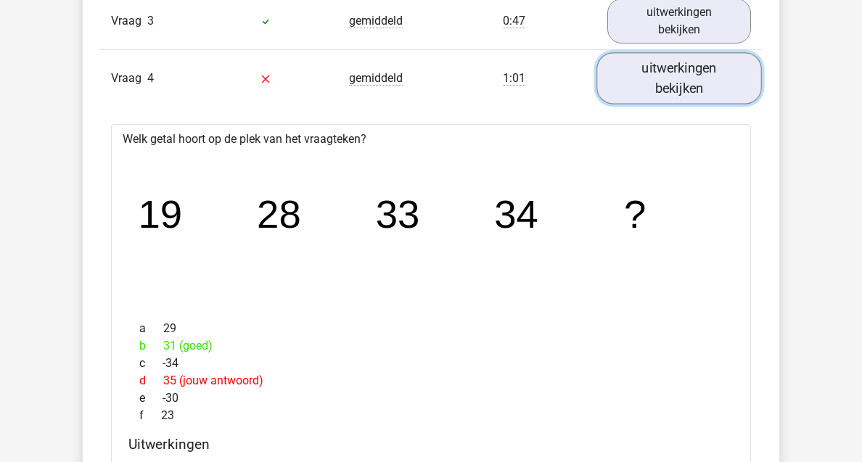
click at [680, 86] on link "uitwerkingen bekijken" at bounding box center [678, 79] width 165 height 52
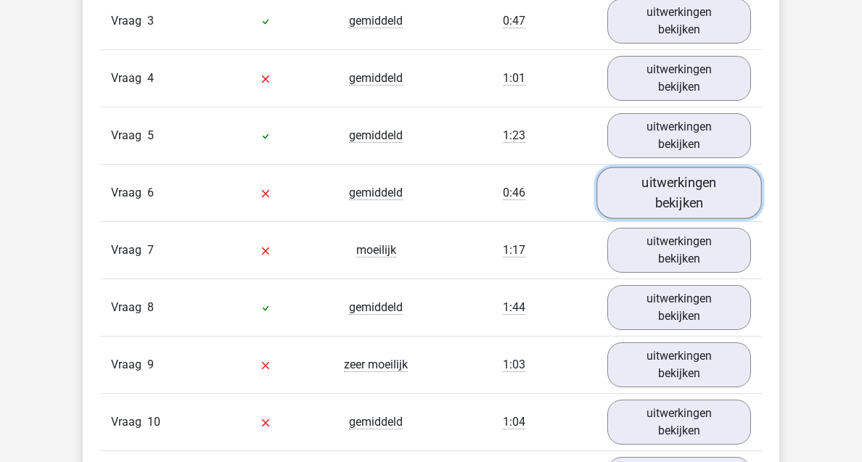
click at [675, 182] on link "uitwerkingen bekijken" at bounding box center [678, 194] width 165 height 52
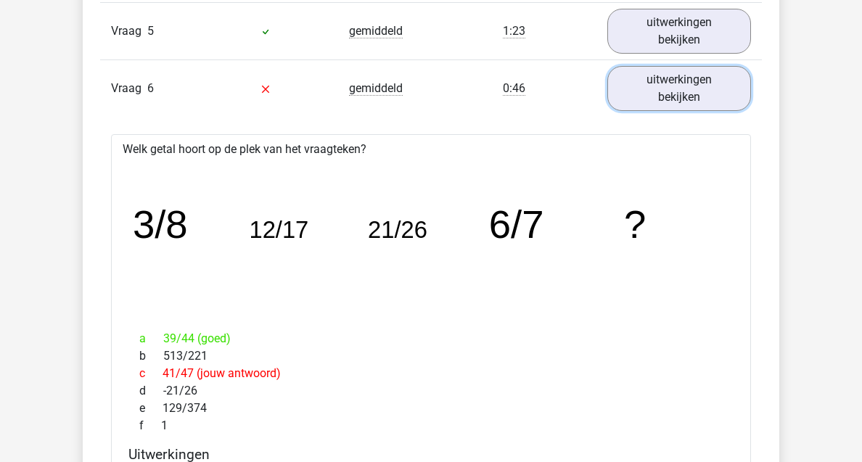
scroll to position [1216, 0]
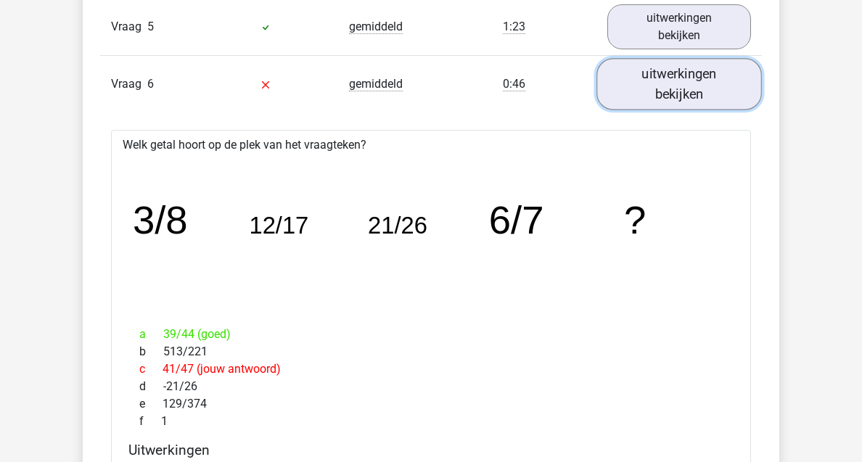
click at [694, 96] on link "uitwerkingen bekijken" at bounding box center [678, 85] width 165 height 52
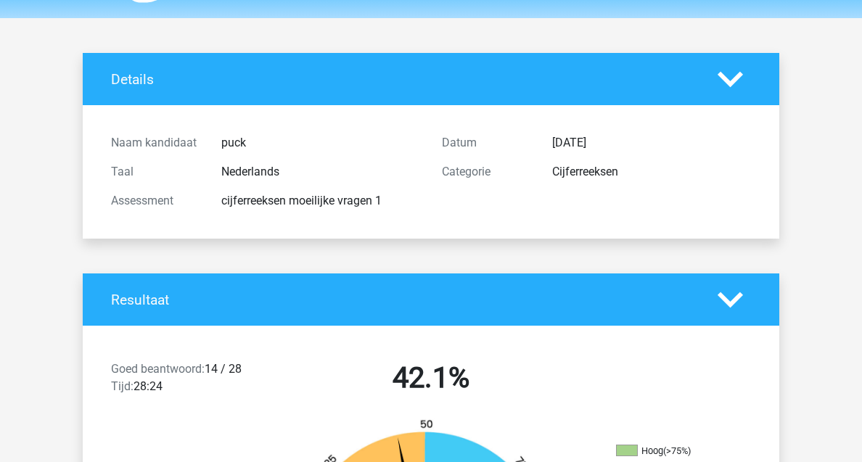
scroll to position [0, 0]
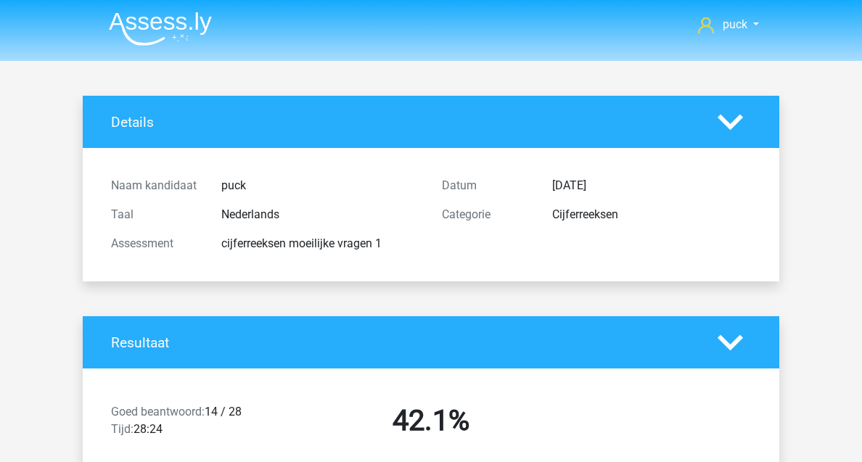
click at [149, 30] on img at bounding box center [160, 29] width 103 height 34
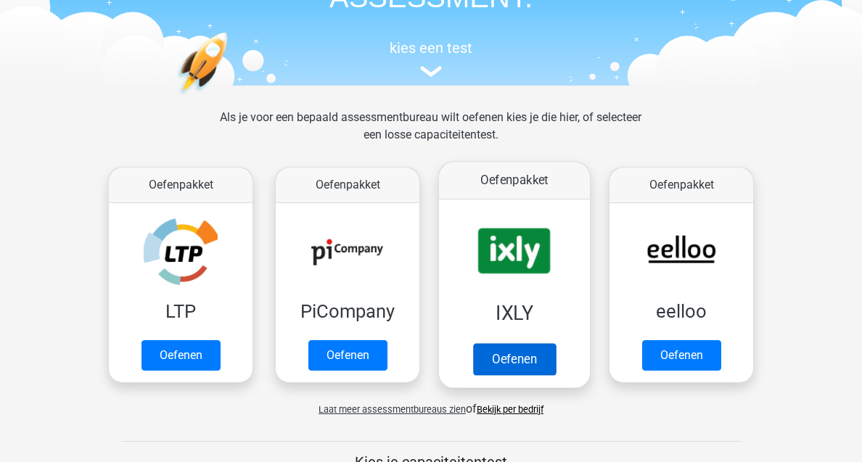
scroll to position [122, 0]
click at [530, 343] on link "Oefenen" at bounding box center [514, 359] width 83 height 32
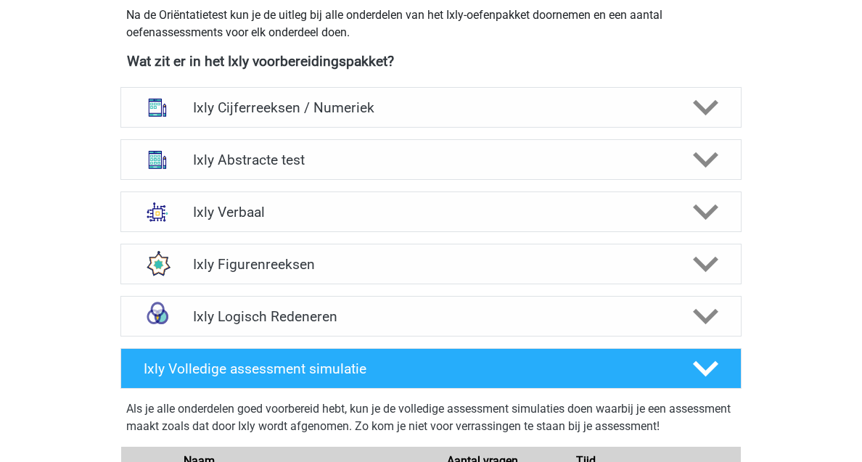
scroll to position [535, 0]
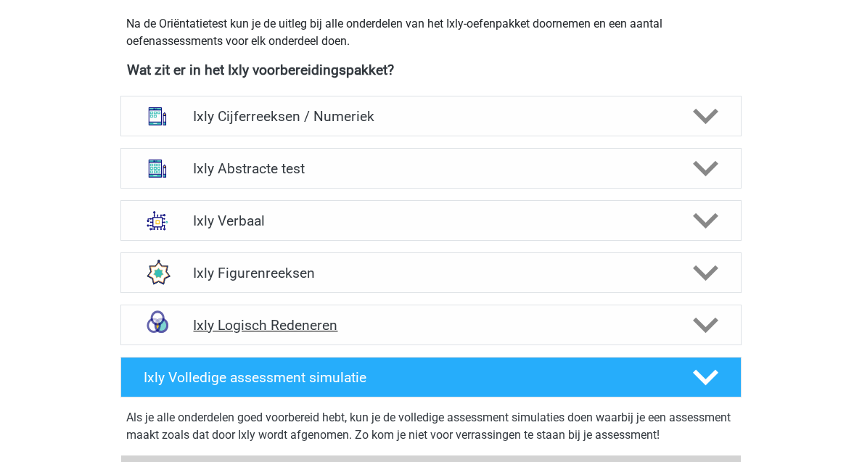
click at [342, 326] on h4 "Ixly Logisch Redeneren" at bounding box center [430, 325] width 475 height 17
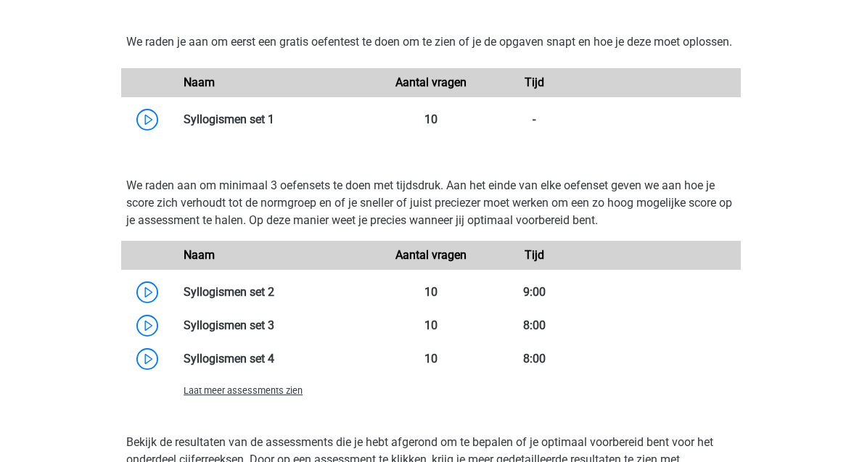
scroll to position [950, 0]
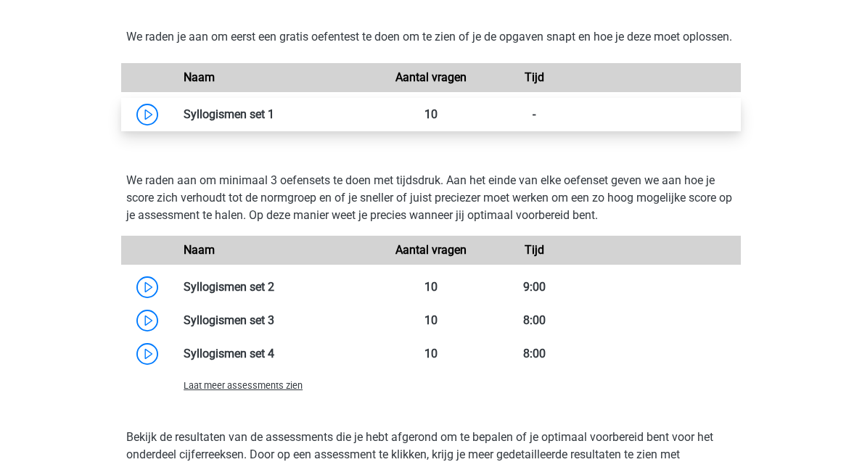
click at [274, 121] on link at bounding box center [274, 114] width 0 height 14
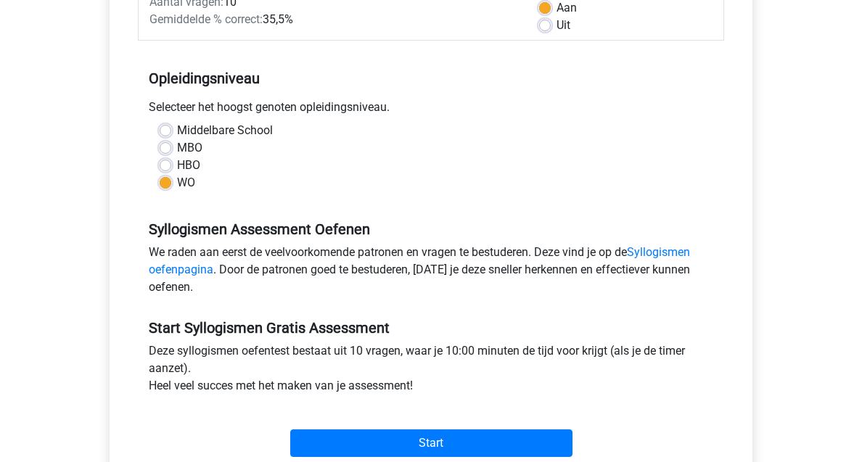
scroll to position [321, 0]
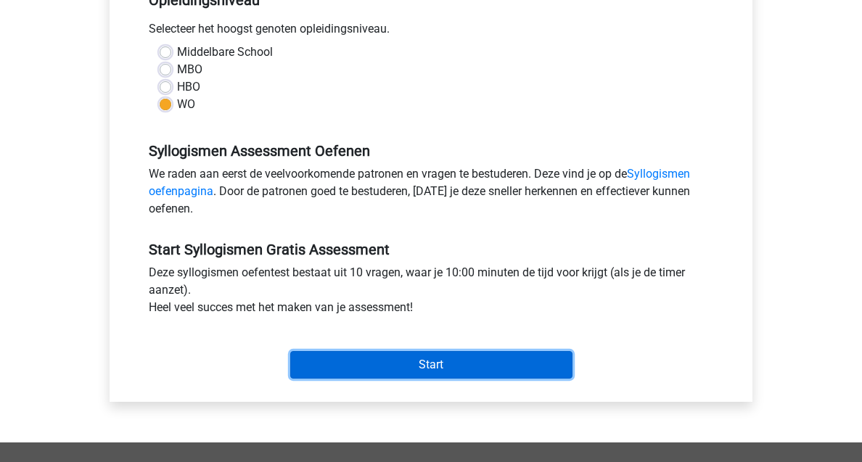
click at [429, 357] on input "Start" at bounding box center [431, 365] width 282 height 28
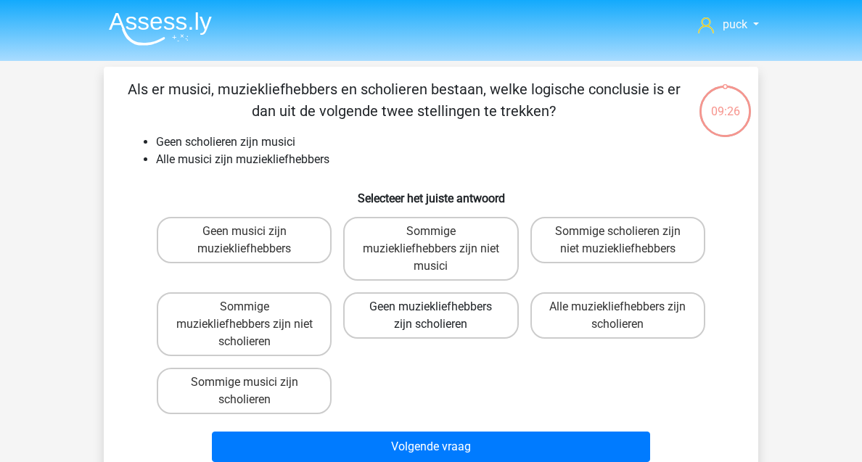
click at [443, 323] on label "Geen muziekliefhebbers zijn scholieren" at bounding box center [430, 315] width 175 height 46
click at [440, 316] on input "Geen muziekliefhebbers zijn scholieren" at bounding box center [435, 311] width 9 height 9
radio input "true"
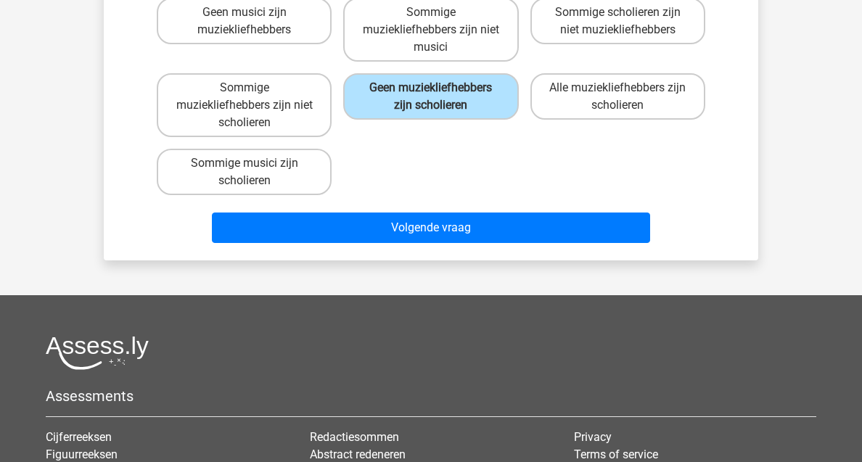
scroll to position [244, 0]
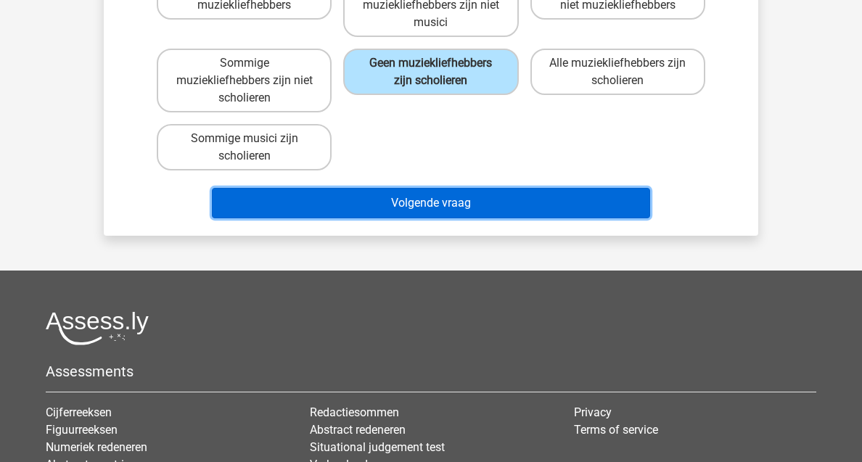
click at [437, 200] on button "Volgende vraag" at bounding box center [431, 203] width 439 height 30
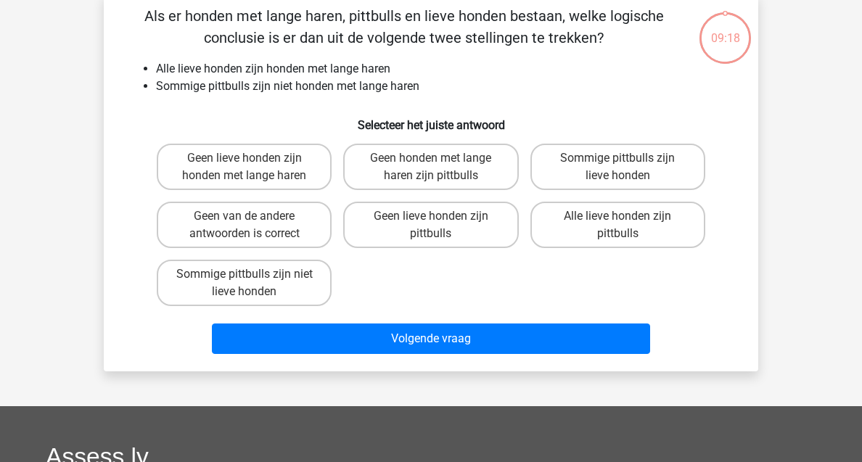
scroll to position [67, 0]
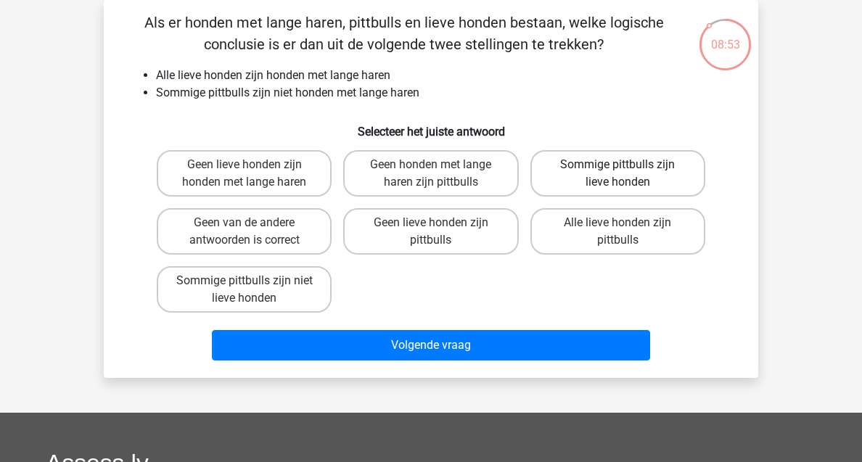
click at [657, 171] on label "Sommige pittbulls zijn lieve honden" at bounding box center [617, 173] width 175 height 46
click at [627, 171] on input "Sommige pittbulls zijn lieve honden" at bounding box center [621, 169] width 9 height 9
radio input "true"
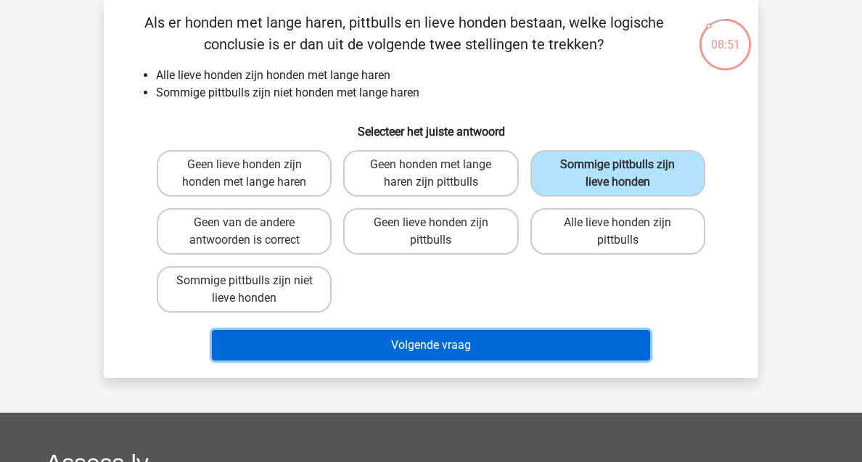
click at [518, 346] on button "Volgende vraag" at bounding box center [431, 345] width 439 height 30
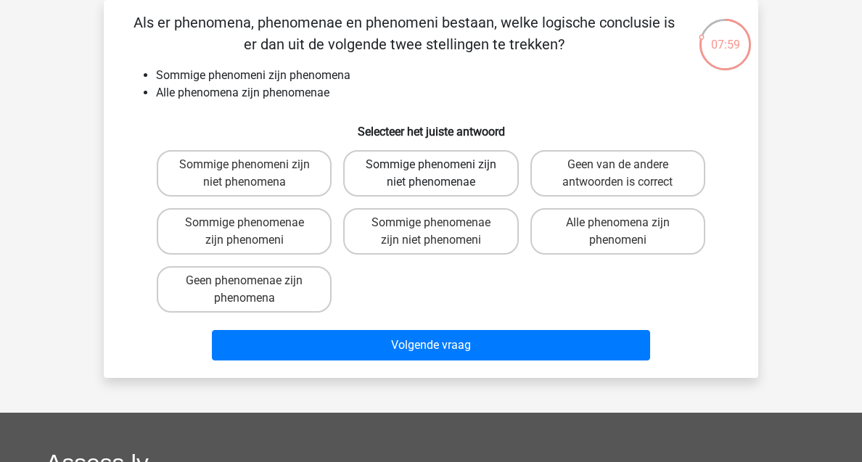
click at [490, 159] on label "Sommige phenomeni zijn niet phenomenae" at bounding box center [430, 173] width 175 height 46
click at [440, 165] on input "Sommige phenomeni zijn niet phenomenae" at bounding box center [435, 169] width 9 height 9
radio input "true"
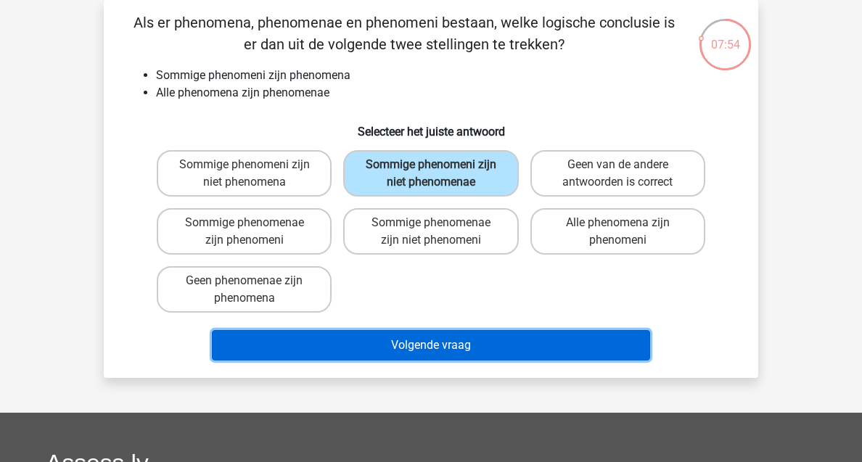
click at [453, 341] on button "Volgende vraag" at bounding box center [431, 345] width 439 height 30
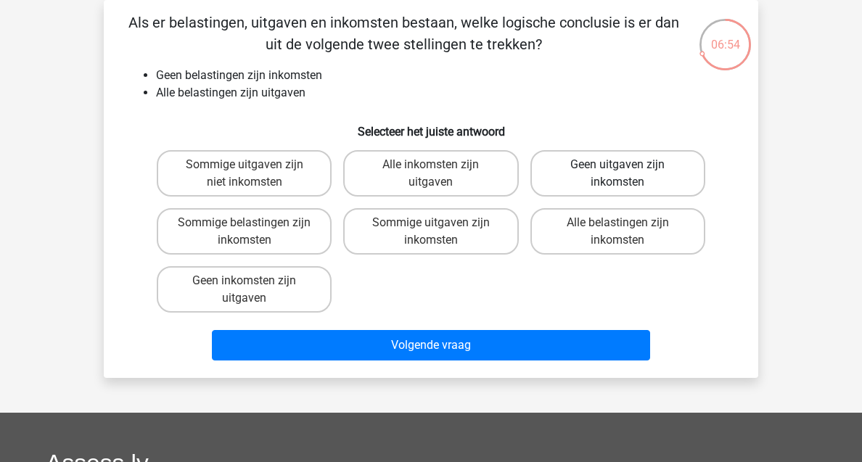
click at [615, 180] on label "Geen uitgaven zijn inkomsten" at bounding box center [617, 173] width 175 height 46
click at [617, 174] on input "Geen uitgaven zijn inkomsten" at bounding box center [621, 169] width 9 height 9
radio input "true"
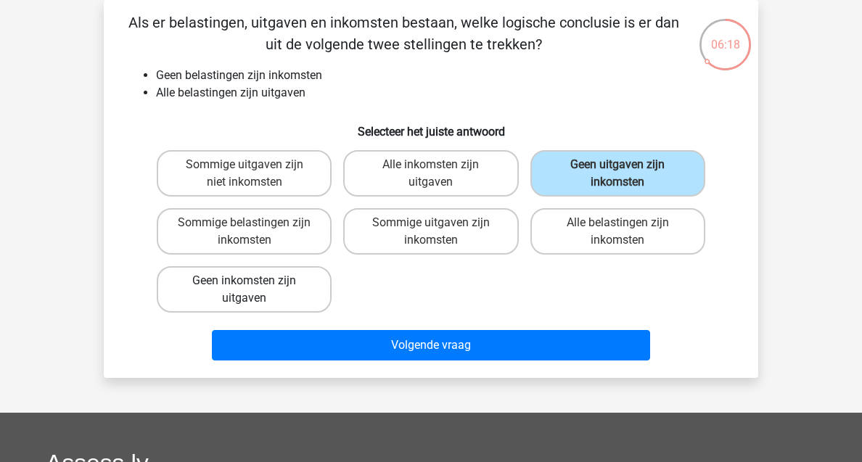
click at [307, 297] on label "Geen inkomsten zijn uitgaven" at bounding box center [244, 289] width 175 height 46
click at [254, 290] on input "Geen inkomsten zijn uitgaven" at bounding box center [248, 285] width 9 height 9
radio input "true"
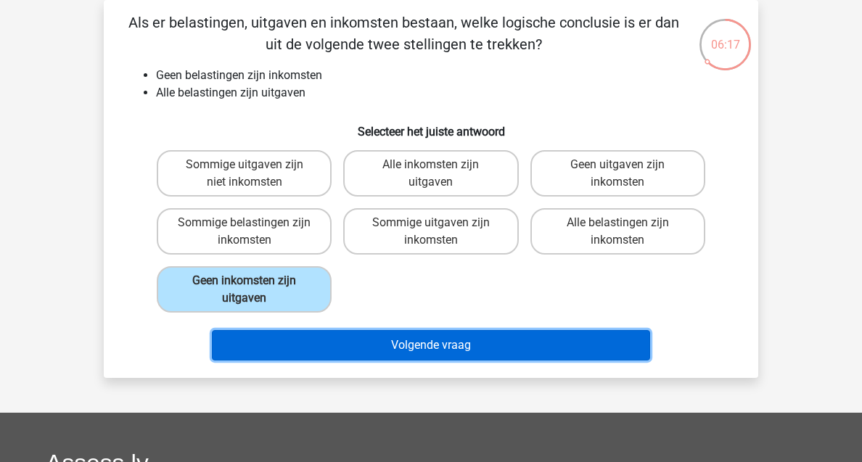
click at [374, 338] on button "Volgende vraag" at bounding box center [431, 345] width 439 height 30
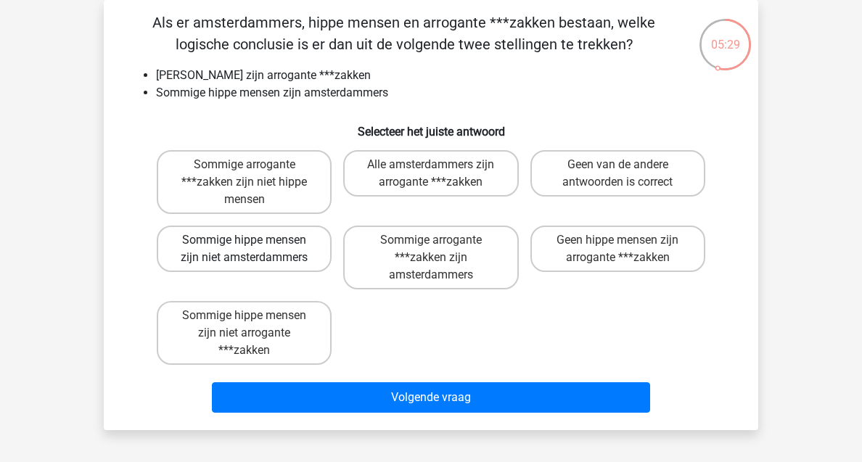
click at [300, 249] on label "Sommige hippe mensen zijn niet amsterdammers" at bounding box center [244, 249] width 175 height 46
click at [254, 249] on input "Sommige hippe mensen zijn niet amsterdammers" at bounding box center [248, 244] width 9 height 9
radio input "true"
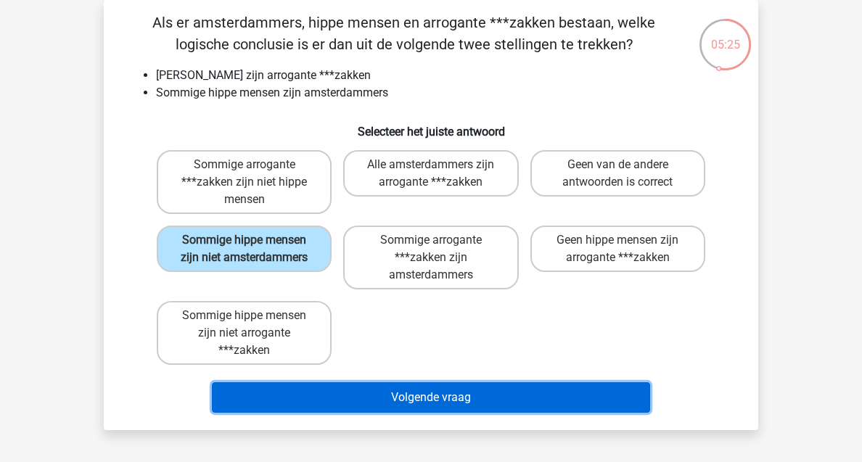
click at [390, 394] on button "Volgende vraag" at bounding box center [431, 397] width 439 height 30
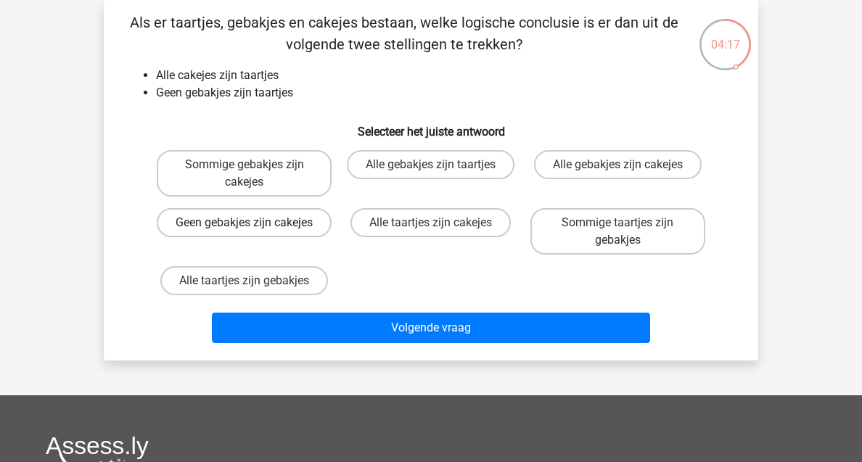
click at [326, 237] on label "Geen gebakjes zijn cakejes" at bounding box center [244, 222] width 175 height 29
click at [254, 232] on input "Geen gebakjes zijn cakejes" at bounding box center [248, 227] width 9 height 9
radio input "true"
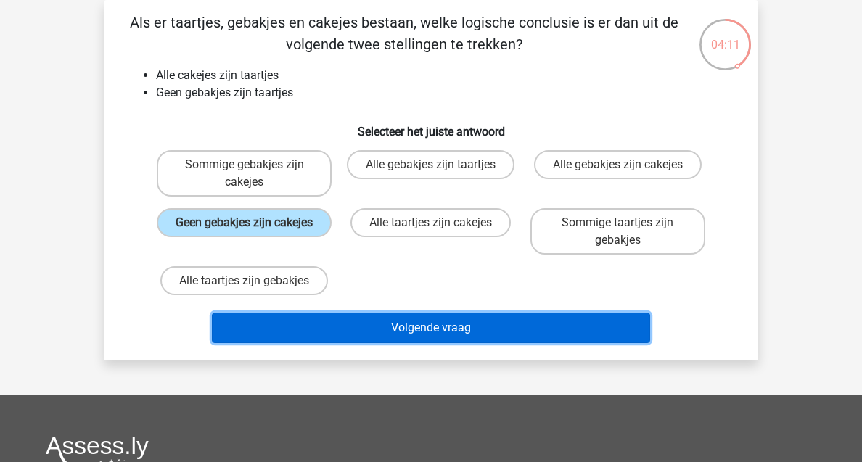
click at [391, 327] on button "Volgende vraag" at bounding box center [431, 328] width 439 height 30
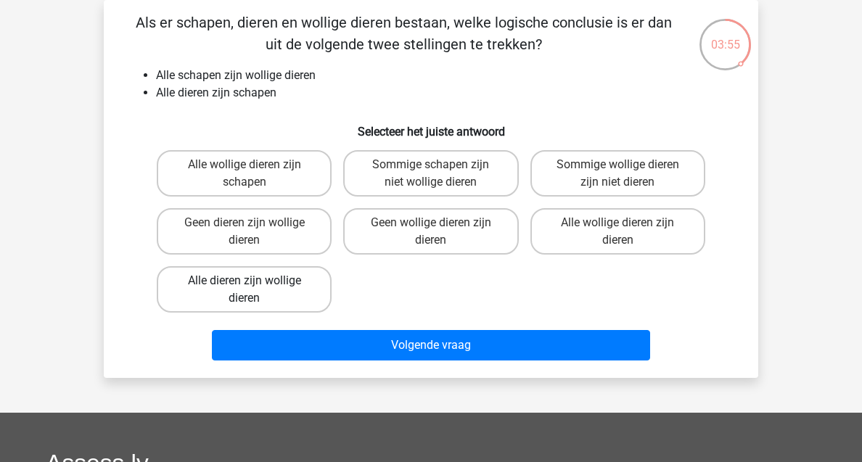
click at [289, 295] on label "Alle dieren zijn wollige dieren" at bounding box center [244, 289] width 175 height 46
click at [254, 290] on input "Alle dieren zijn wollige dieren" at bounding box center [248, 285] width 9 height 9
radio input "true"
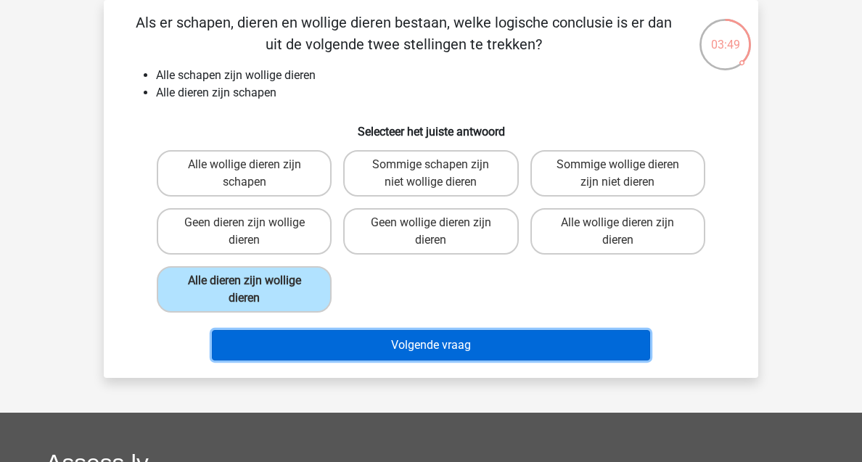
click at [390, 334] on button "Volgende vraag" at bounding box center [431, 345] width 439 height 30
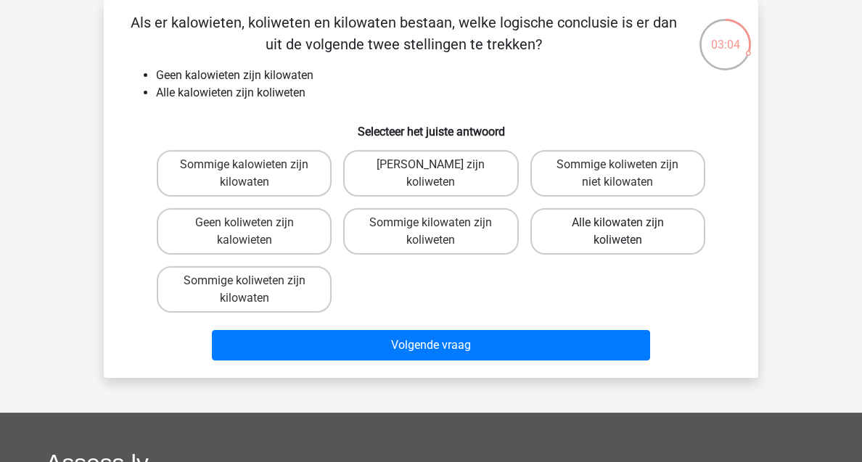
click at [644, 252] on label "Alle kilowaten zijn koliweten" at bounding box center [617, 231] width 175 height 46
click at [627, 232] on input "Alle kilowaten zijn koliweten" at bounding box center [621, 227] width 9 height 9
radio input "true"
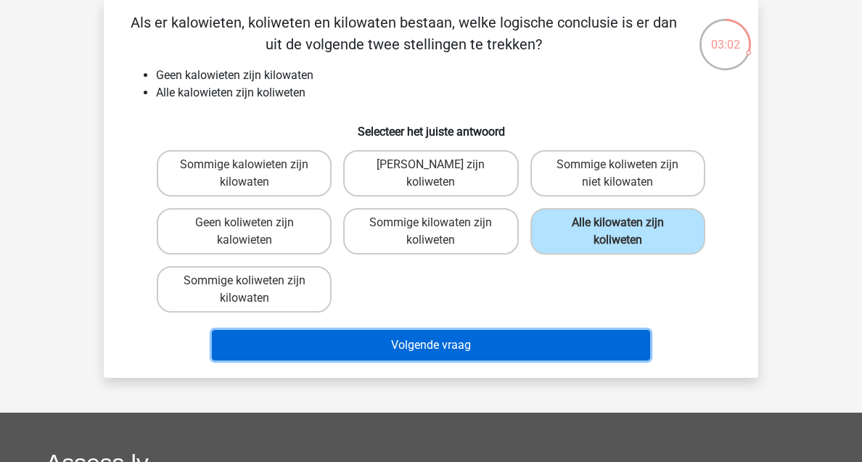
click at [492, 340] on button "Volgende vraag" at bounding box center [431, 345] width 439 height 30
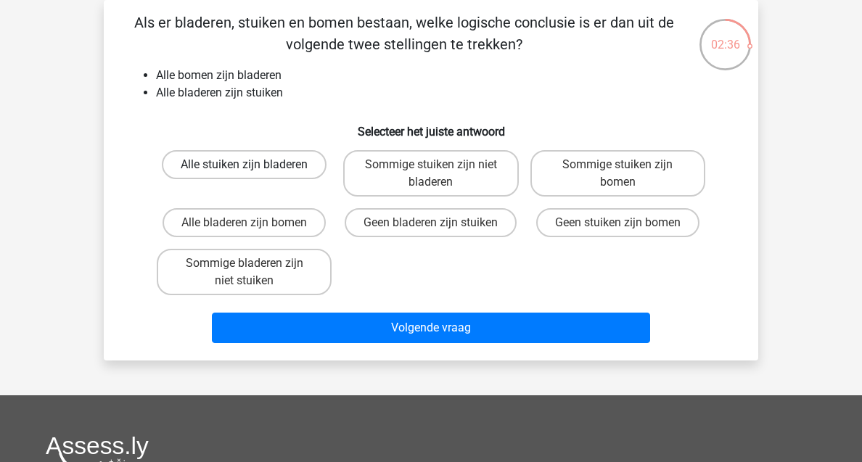
click at [299, 173] on label "Alle stuiken zijn bladeren" at bounding box center [244, 164] width 165 height 29
click at [254, 173] on input "Alle stuiken zijn bladeren" at bounding box center [248, 169] width 9 height 9
radio input "true"
click at [261, 222] on label "Alle bladeren zijn bomen" at bounding box center [243, 222] width 163 height 29
click at [254, 223] on input "Alle bladeren zijn bomen" at bounding box center [248, 227] width 9 height 9
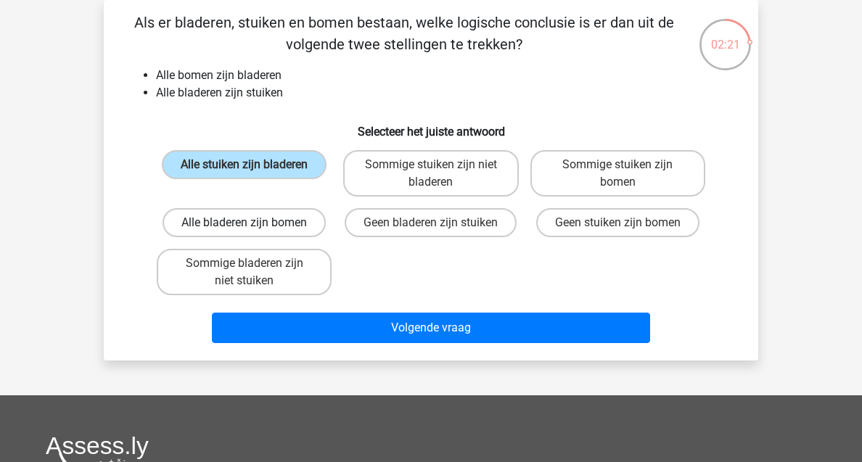
radio input "true"
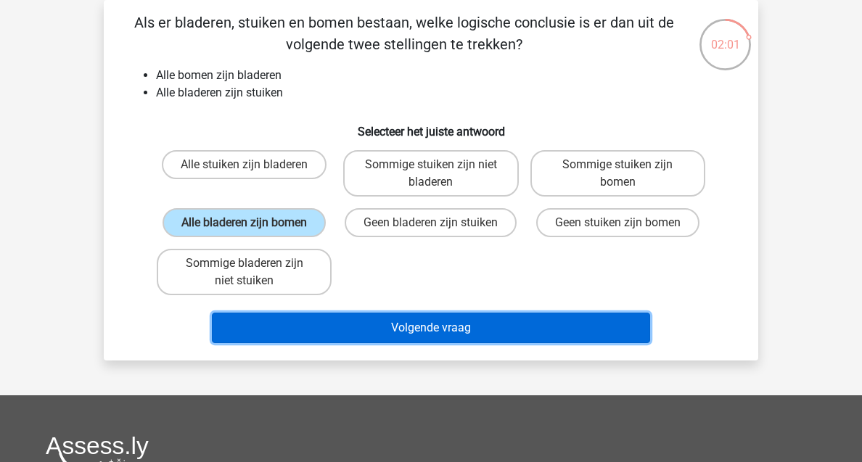
click at [429, 323] on button "Volgende vraag" at bounding box center [431, 328] width 439 height 30
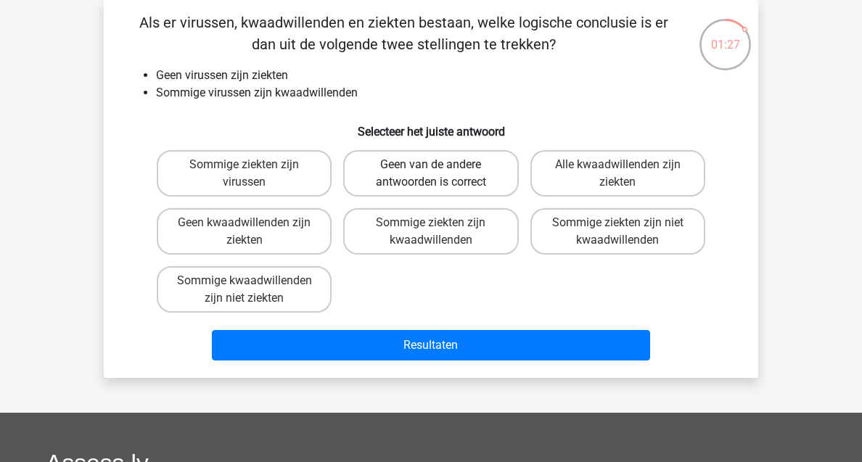
click at [397, 180] on label "Geen van de andere antwoorden is correct" at bounding box center [430, 173] width 175 height 46
click at [431, 174] on input "Geen van de andere antwoorden is correct" at bounding box center [435, 169] width 9 height 9
radio input "true"
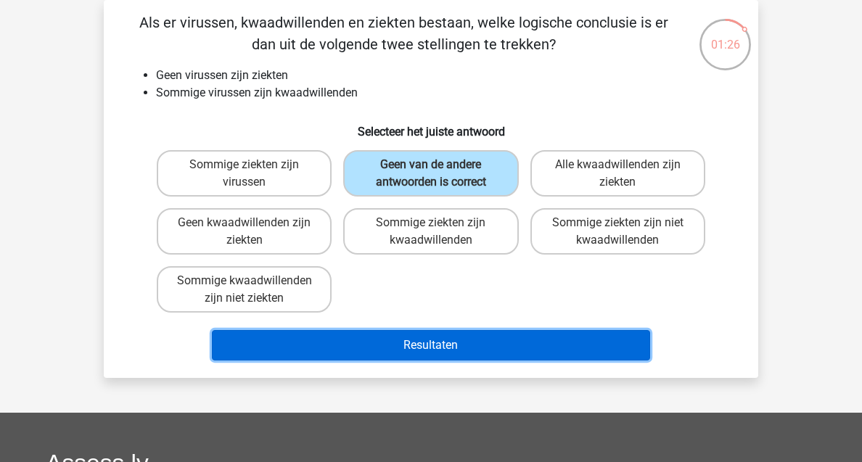
click at [399, 333] on button "Resultaten" at bounding box center [431, 345] width 439 height 30
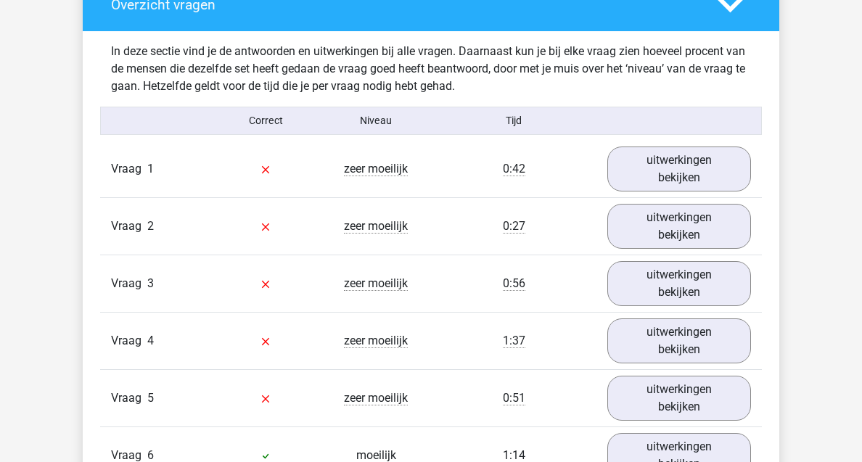
scroll to position [828, 0]
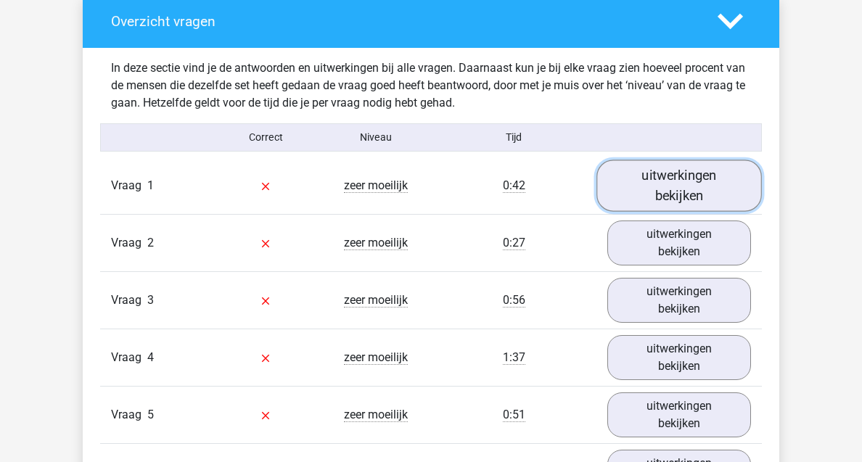
click at [694, 170] on link "uitwerkingen bekijken" at bounding box center [678, 186] width 165 height 52
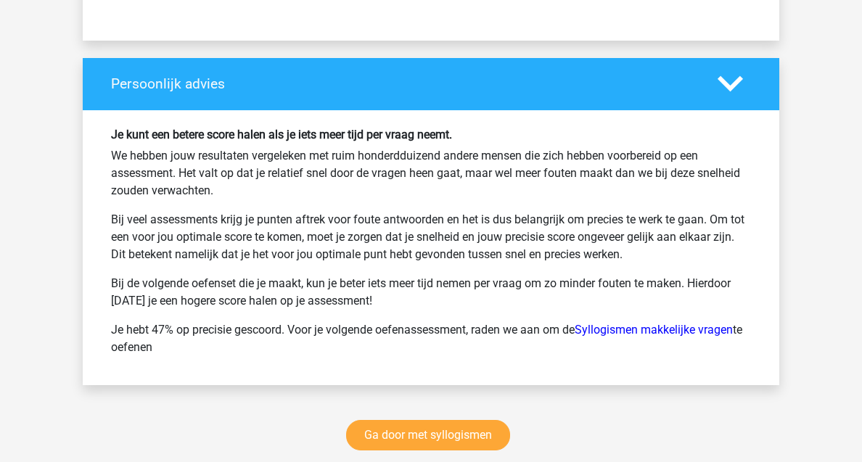
scroll to position [2816, 0]
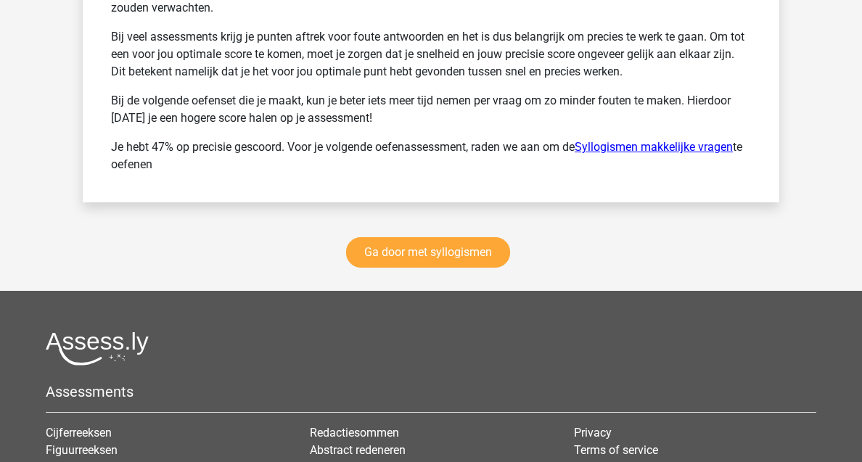
click at [608, 144] on link "Syllogismen makkelijke vragen" at bounding box center [654, 147] width 158 height 14
